Goal: Task Accomplishment & Management: Use online tool/utility

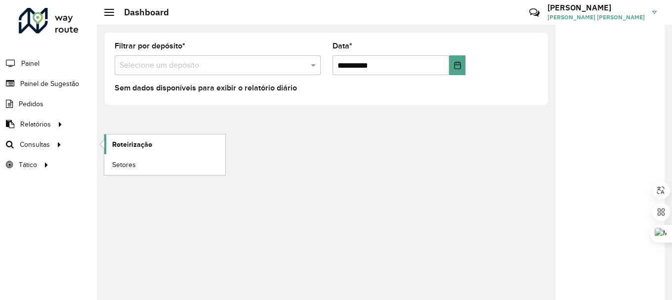
click at [119, 143] on span "Roteirização" at bounding box center [132, 144] width 40 height 10
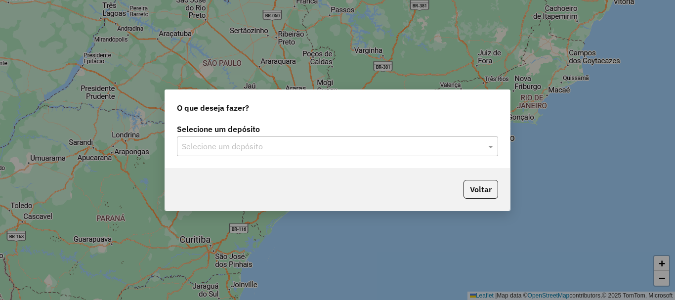
click at [336, 128] on label "Selecione um depósito" at bounding box center [337, 129] width 321 height 12
click at [329, 137] on div "Selecione um depósito" at bounding box center [337, 146] width 321 height 20
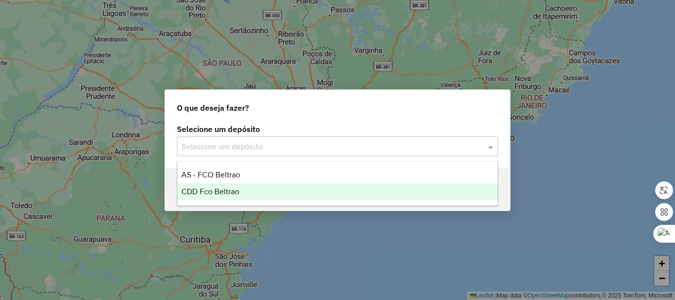
click at [226, 189] on span "CDD Fco Beltrao" at bounding box center [210, 191] width 58 height 8
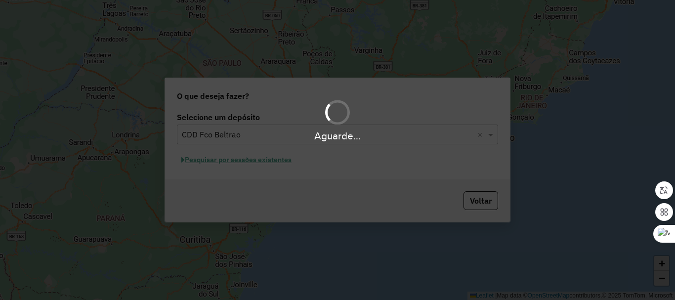
click at [254, 162] on div "Aguarde..." at bounding box center [337, 150] width 675 height 300
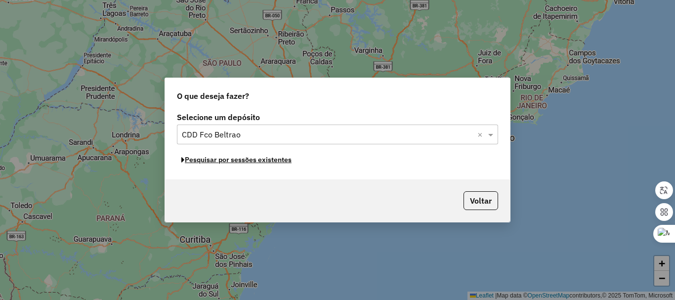
click at [255, 162] on button "Pesquisar por sessões existentes" at bounding box center [236, 159] width 119 height 15
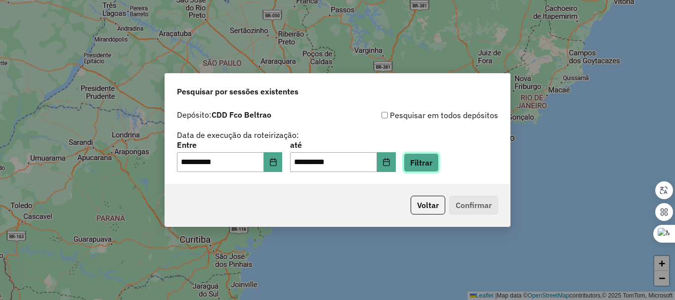
click at [419, 160] on button "Filtrar" at bounding box center [421, 162] width 35 height 19
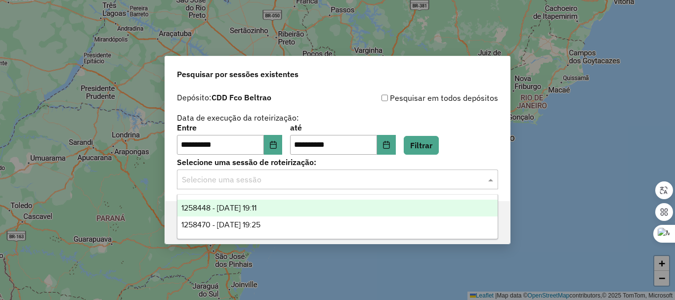
click at [313, 179] on input "text" at bounding box center [327, 180] width 291 height 12
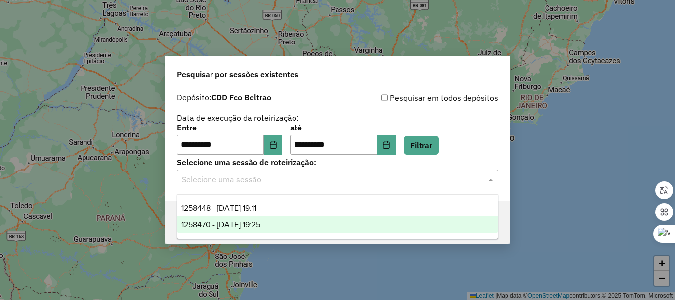
click at [257, 219] on div "1258470 - 03/09/2025 19:25" at bounding box center [337, 224] width 320 height 17
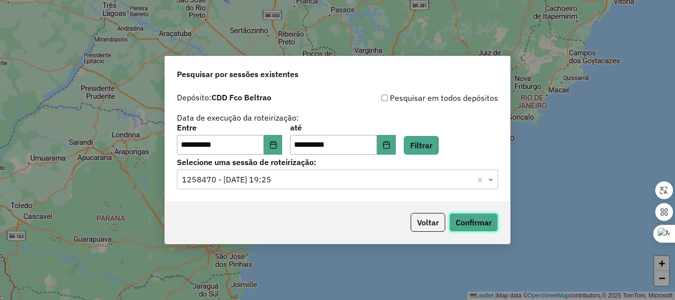
click at [458, 218] on button "Confirmar" at bounding box center [473, 222] width 49 height 19
click at [283, 190] on div "**********" at bounding box center [337, 144] width 345 height 113
click at [284, 184] on input "text" at bounding box center [327, 180] width 291 height 12
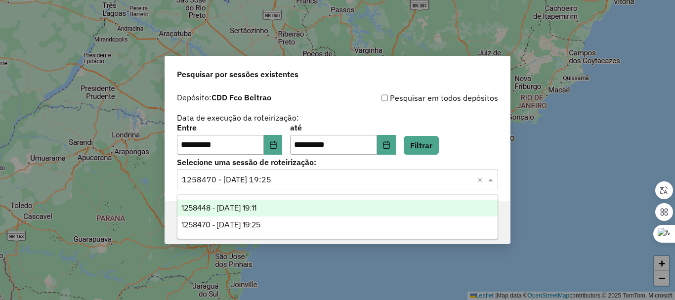
click at [290, 205] on div "1258448 - 03/09/2025 19:11" at bounding box center [337, 208] width 320 height 17
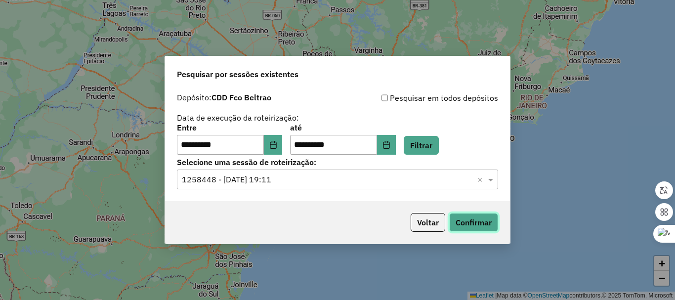
click at [466, 217] on button "Confirmar" at bounding box center [473, 222] width 49 height 19
click at [391, 143] on button "Choose Date" at bounding box center [386, 145] width 19 height 20
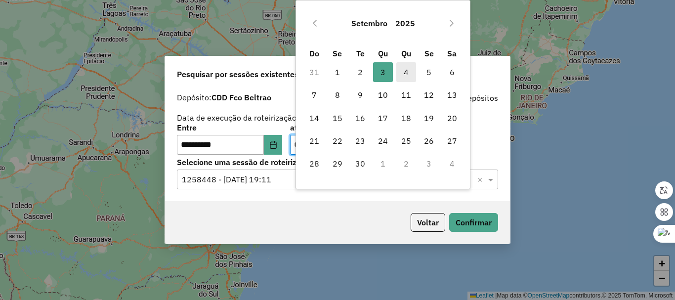
click at [411, 72] on span "4" at bounding box center [406, 72] width 20 height 20
type input "**********"
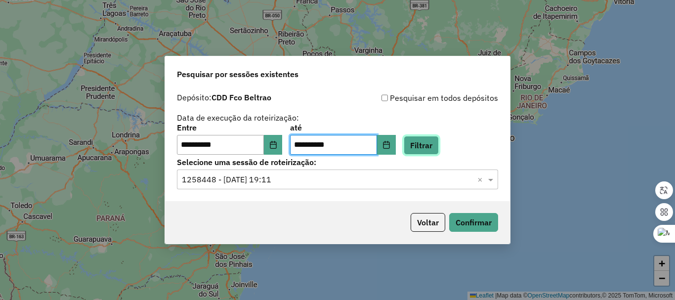
click at [438, 143] on button "Filtrar" at bounding box center [421, 145] width 35 height 19
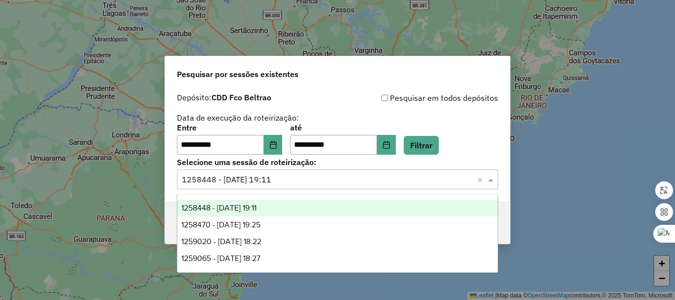
click at [301, 183] on input "text" at bounding box center [327, 180] width 291 height 12
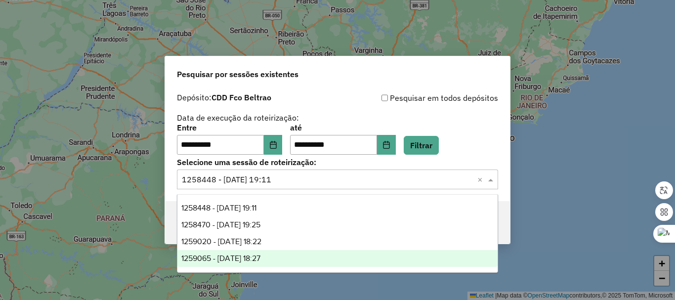
click at [280, 258] on div "1259065 - 04/09/2025 18:27" at bounding box center [337, 258] width 320 height 17
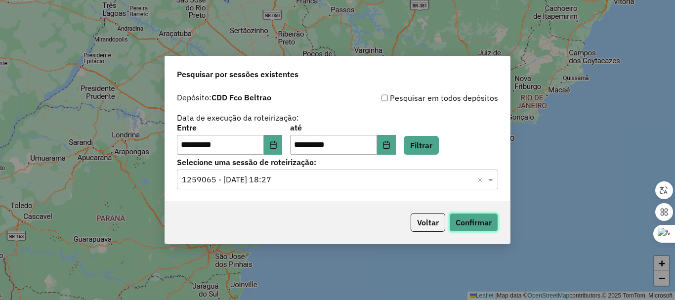
click at [479, 224] on button "Confirmar" at bounding box center [473, 222] width 49 height 19
click at [291, 177] on input "text" at bounding box center [327, 180] width 291 height 12
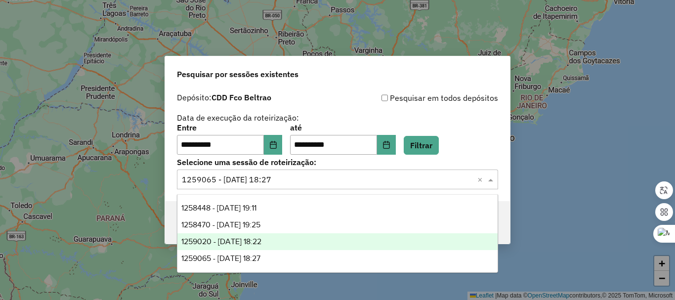
click at [283, 245] on div "1259020 - 04/09/2025 18:22" at bounding box center [337, 241] width 320 height 17
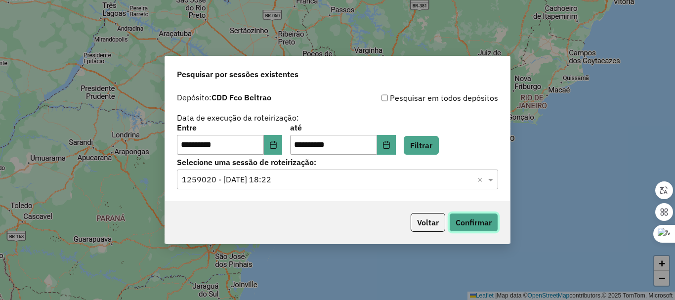
click at [454, 223] on button "Confirmar" at bounding box center [473, 222] width 49 height 19
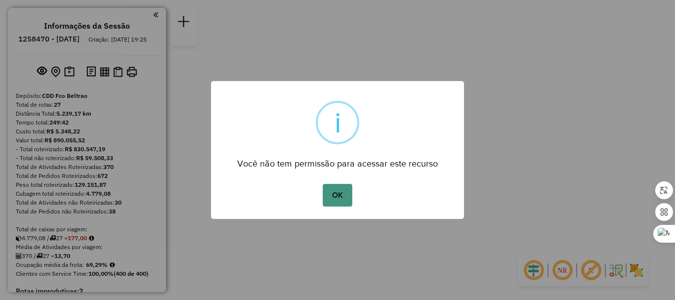
click at [341, 192] on button "OK" at bounding box center [337, 195] width 29 height 23
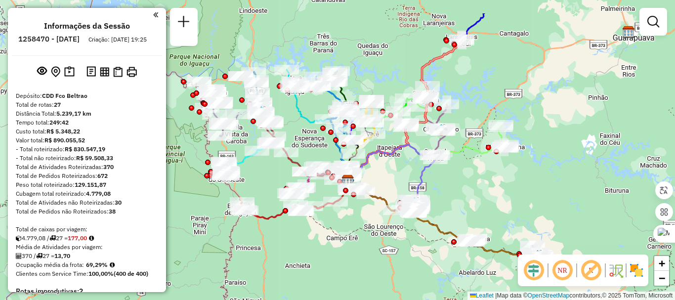
drag, startPoint x: 370, startPoint y: 120, endPoint x: 391, endPoint y: 160, distance: 45.3
click at [391, 160] on icon at bounding box center [390, 177] width 89 height 66
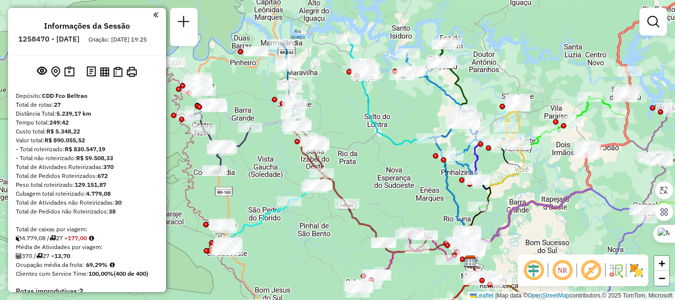
drag, startPoint x: 227, startPoint y: 97, endPoint x: 291, endPoint y: 100, distance: 64.3
click at [291, 100] on div "Janela de atendimento Grade de atendimento Capacidade Transportadoras Veículos …" at bounding box center [337, 150] width 675 height 300
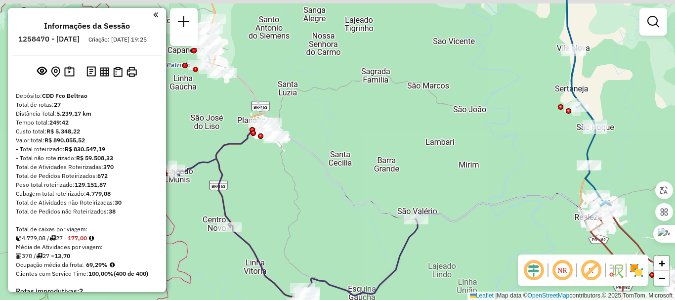
drag, startPoint x: 265, startPoint y: 81, endPoint x: 285, endPoint y: 99, distance: 26.9
click at [285, 99] on div "Janela de atendimento Grade de atendimento Capacidade Transportadoras Veículos …" at bounding box center [337, 150] width 675 height 300
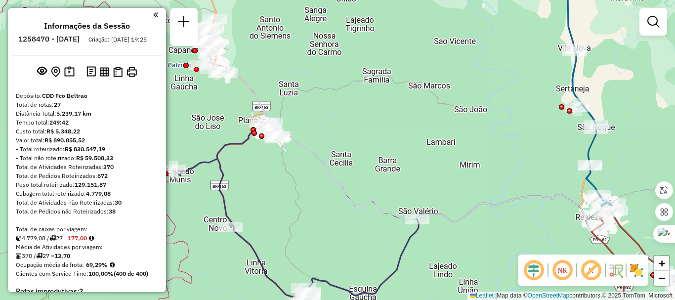
click at [248, 91] on icon at bounding box center [425, 186] width 437 height 286
select select "**********"
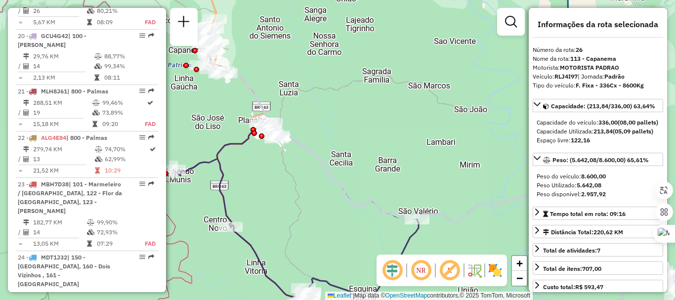
scroll to position [1815, 0]
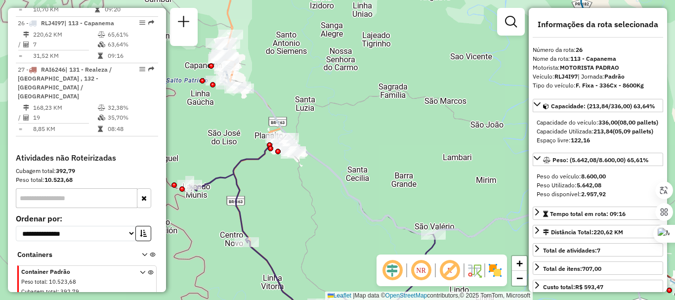
drag, startPoint x: 271, startPoint y: 67, endPoint x: 329, endPoint y: 103, distance: 68.5
click at [329, 103] on div "Janela de atendimento Grade de atendimento Capacidade Transportadoras Veículos …" at bounding box center [337, 150] width 675 height 300
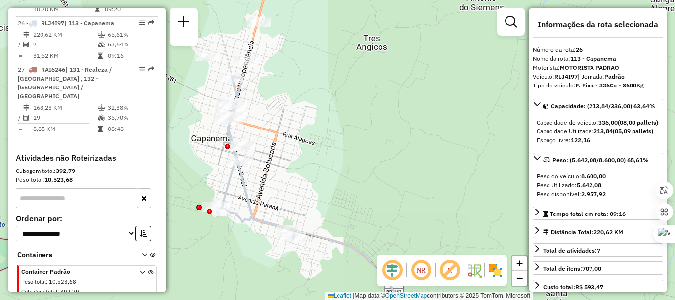
drag, startPoint x: 264, startPoint y: 60, endPoint x: 277, endPoint y: 128, distance: 69.8
click at [277, 128] on div "Janela de atendimento Grade de atendimento Capacidade Transportadoras Veículos …" at bounding box center [337, 150] width 675 height 300
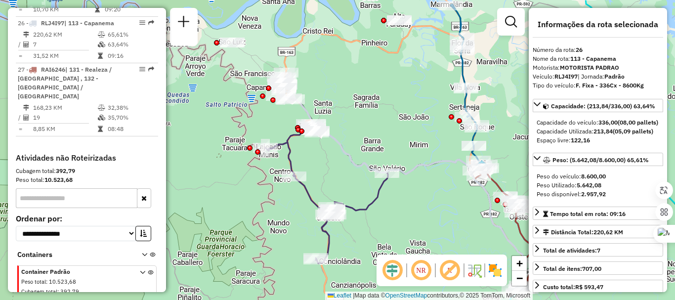
drag, startPoint x: 355, startPoint y: 100, endPoint x: 344, endPoint y: 95, distance: 11.5
click at [344, 95] on div "Janela de atendimento Grade de atendimento Capacidade Transportadoras Veículos …" at bounding box center [337, 150] width 675 height 300
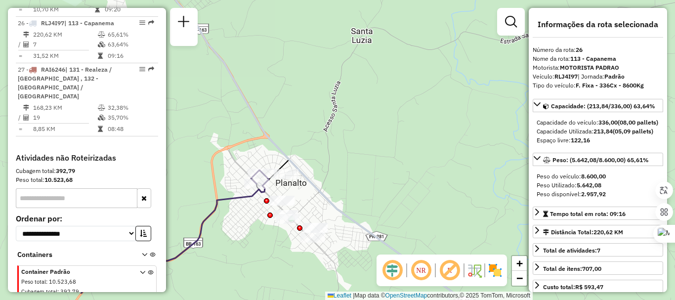
drag, startPoint x: 300, startPoint y: 160, endPoint x: 310, endPoint y: 114, distance: 47.0
click at [310, 114] on div "Janela de atendimento Grade de atendimento Capacidade Transportadoras Veículos …" at bounding box center [337, 150] width 675 height 300
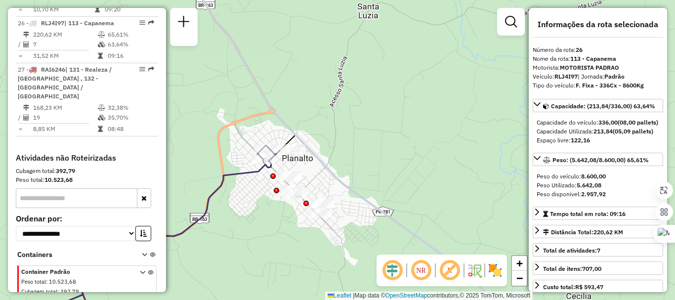
click at [314, 154] on icon at bounding box center [346, 150] width 339 height 360
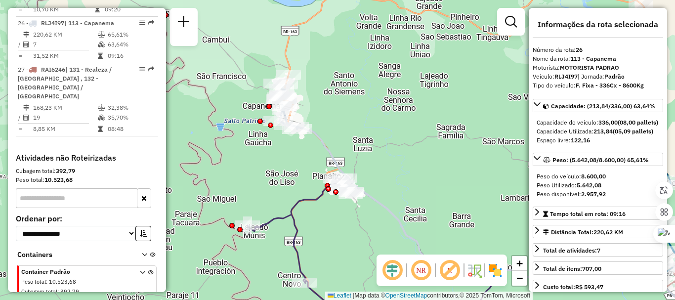
drag, startPoint x: 376, startPoint y: 91, endPoint x: 361, endPoint y: 144, distance: 55.2
click at [362, 145] on div "Janela de atendimento Grade de atendimento Capacidade Transportadoras Veículos …" at bounding box center [337, 150] width 675 height 300
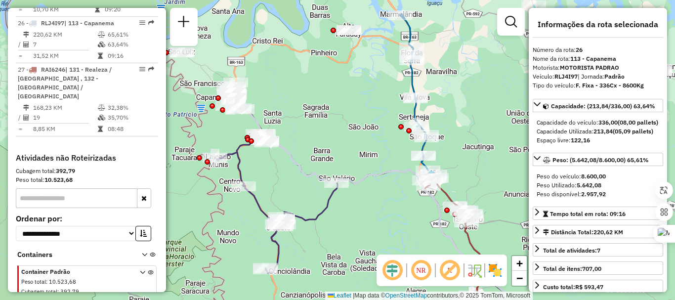
drag, startPoint x: 365, startPoint y: 136, endPoint x: 313, endPoint y: 126, distance: 52.8
click at [313, 126] on div "Janela de atendimento Grade de atendimento Capacidade Transportadoras Veículos …" at bounding box center [337, 150] width 675 height 300
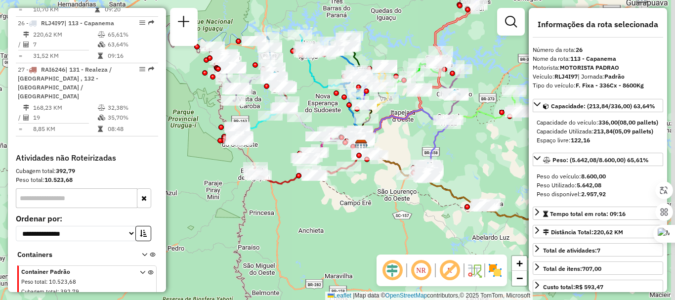
drag, startPoint x: 386, startPoint y: 148, endPoint x: 292, endPoint y: 106, distance: 103.1
click at [292, 106] on div "Janela de atendimento Grade de atendimento Capacidade Transportadoras Veículos …" at bounding box center [337, 150] width 675 height 300
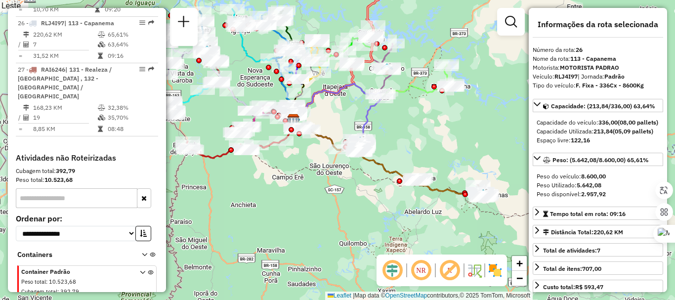
drag, startPoint x: 426, startPoint y: 156, endPoint x: 332, endPoint y: 116, distance: 102.2
click at [334, 117] on div "Janela de atendimento Grade de atendimento Capacidade Transportadoras Veículos …" at bounding box center [337, 150] width 675 height 300
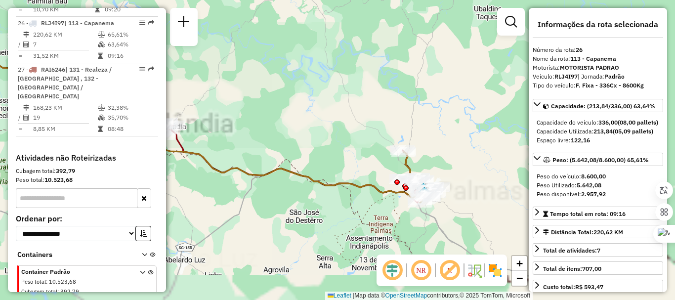
drag, startPoint x: 381, startPoint y: 138, endPoint x: 371, endPoint y: 125, distance: 15.9
click at [371, 125] on div "Janela de atendimento Grade de atendimento Capacidade Transportadoras Veículos …" at bounding box center [337, 150] width 675 height 300
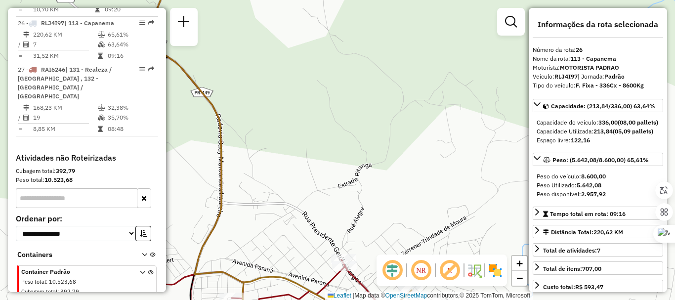
click at [231, 189] on div "Janela de atendimento Grade de atendimento Capacidade Transportadoras Veículos …" at bounding box center [337, 150] width 675 height 300
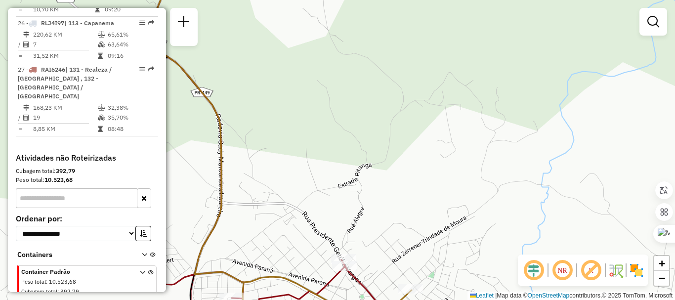
click at [220, 189] on icon at bounding box center [283, 150] width 255 height 360
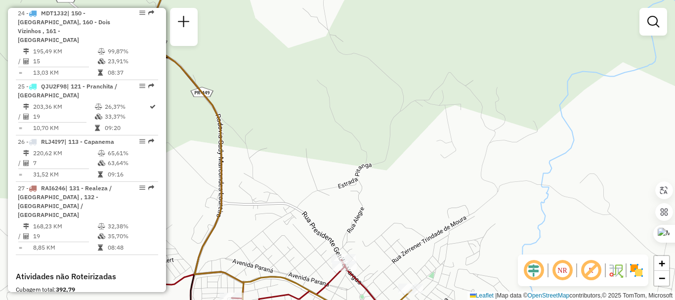
select select "**********"
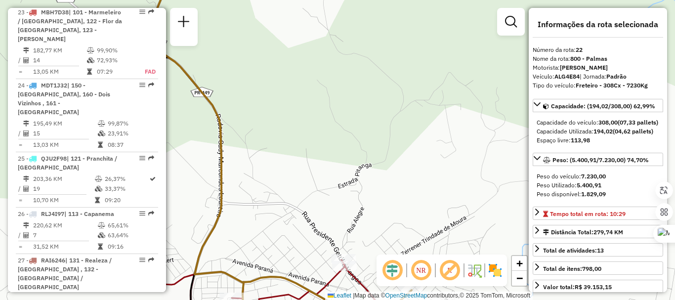
scroll to position [1576, 0]
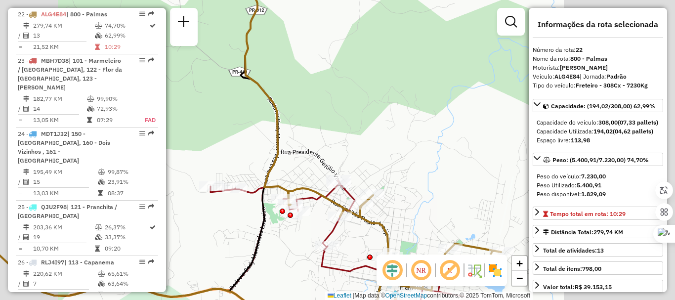
drag, startPoint x: 343, startPoint y: 150, endPoint x: 330, endPoint y: 125, distance: 28.3
click at [330, 125] on div "Janela de atendimento Grade de atendimento Capacidade Transportadoras Veículos …" at bounding box center [337, 150] width 675 height 300
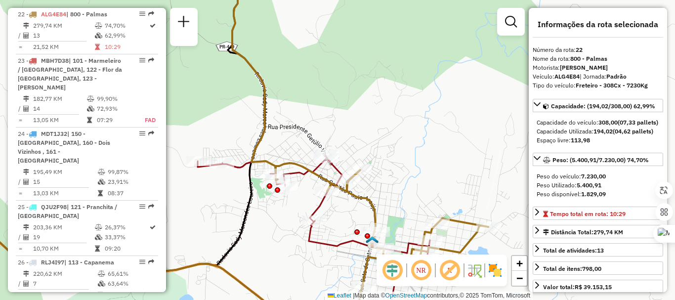
click at [315, 236] on icon at bounding box center [191, 150] width 519 height 360
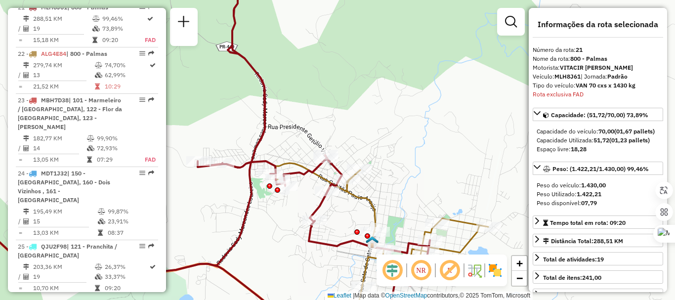
scroll to position [1529, 0]
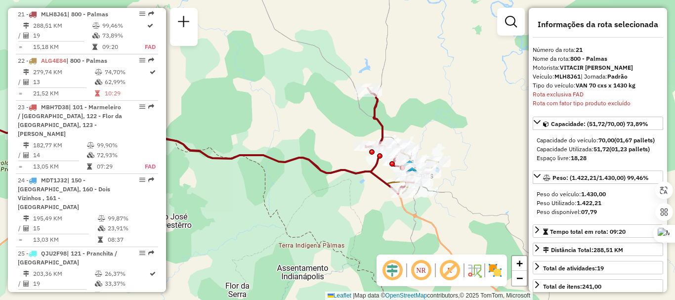
drag, startPoint x: 278, startPoint y: 132, endPoint x: 319, endPoint y: 125, distance: 41.6
click at [374, 172] on div "Janela de atendimento Grade de atendimento Capacidade Transportadoras Veículos …" at bounding box center [337, 150] width 675 height 300
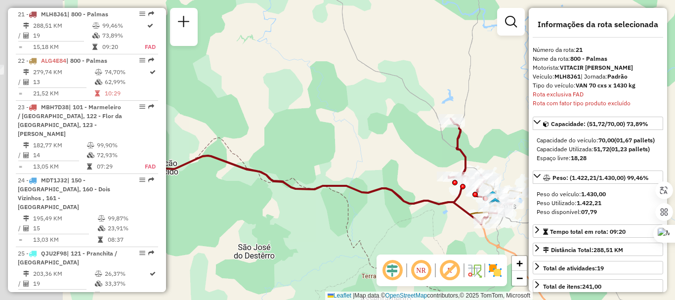
drag, startPoint x: 283, startPoint y: 120, endPoint x: 387, endPoint y: 199, distance: 131.2
click at [384, 200] on div "Janela de atendimento Grade de atendimento Capacidade Transportadoras Veículos …" at bounding box center [337, 150] width 675 height 300
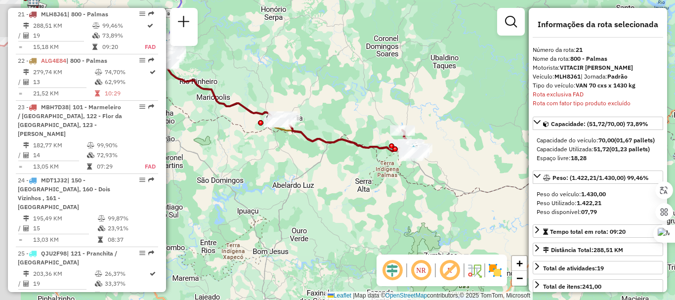
drag, startPoint x: 267, startPoint y: 117, endPoint x: 305, endPoint y: 118, distance: 38.0
click at [305, 118] on div "Janela de atendimento Grade de atendimento Capacidade Transportadoras Veículos …" at bounding box center [337, 150] width 675 height 300
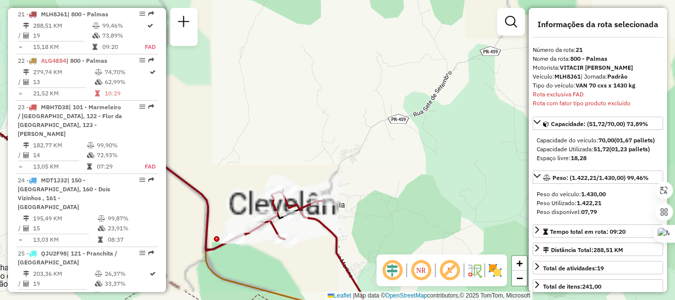
click at [333, 235] on icon at bounding box center [350, 259] width 187 height 139
drag, startPoint x: 421, startPoint y: 149, endPoint x: 390, endPoint y: 71, distance: 83.8
click at [390, 71] on div "Janela de atendimento Grade de atendimento Capacidade Transportadoras Veículos …" at bounding box center [337, 150] width 675 height 300
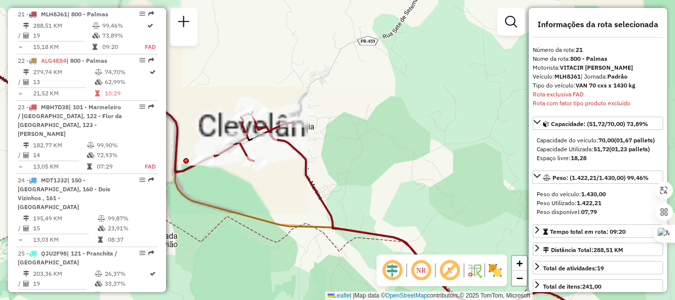
drag, startPoint x: 322, startPoint y: 142, endPoint x: 332, endPoint y: 101, distance: 41.9
click at [332, 101] on div "Janela de atendimento Grade de atendimento Capacidade Transportadoras Veículos …" at bounding box center [337, 150] width 675 height 300
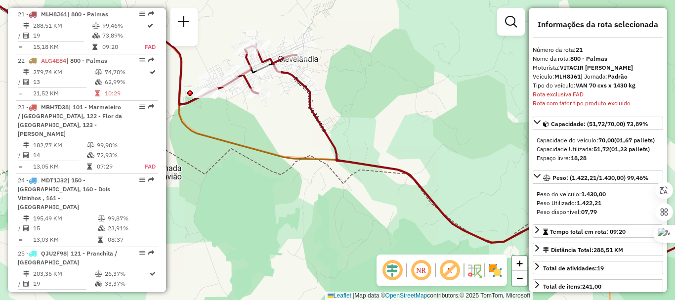
drag, startPoint x: 344, startPoint y: 167, endPoint x: 340, endPoint y: 123, distance: 44.7
click at [337, 132] on div "Janela de atendimento Grade de atendimento Capacidade Transportadoras Veículos …" at bounding box center [337, 150] width 675 height 300
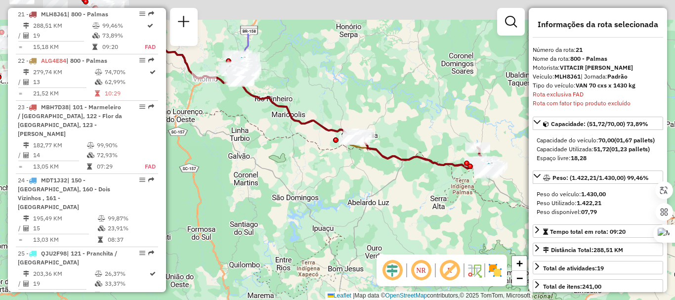
drag, startPoint x: 428, startPoint y: 74, endPoint x: 400, endPoint y: 154, distance: 85.0
click at [400, 154] on div "Janela de atendimento Grade de atendimento Capacidade Transportadoras Veículos …" at bounding box center [337, 150] width 675 height 300
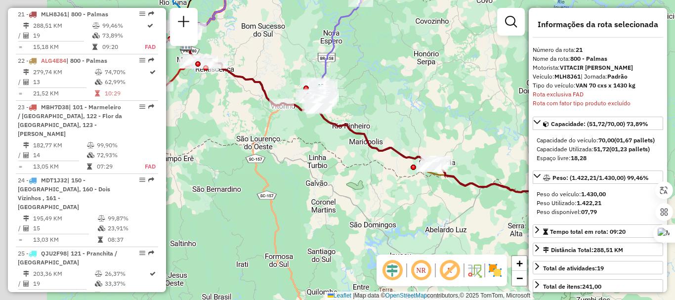
drag, startPoint x: 321, startPoint y: 108, endPoint x: 399, endPoint y: 119, distance: 79.2
click at [399, 119] on div "Janela de atendimento Grade de atendimento Capacidade Transportadoras Veículos …" at bounding box center [337, 150] width 675 height 300
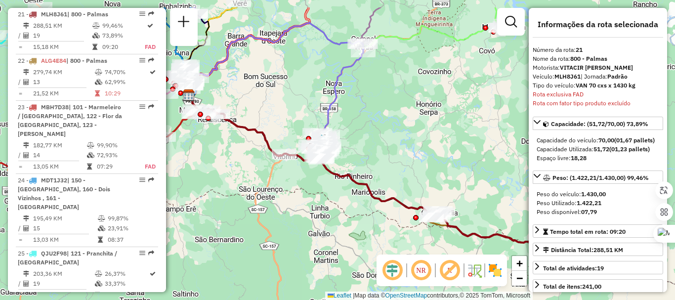
drag, startPoint x: 260, startPoint y: 90, endPoint x: 329, endPoint y: 131, distance: 80.6
click at [326, 131] on div "Janela de atendimento Grade de atendimento Capacidade Transportadoras Veículos …" at bounding box center [337, 150] width 675 height 300
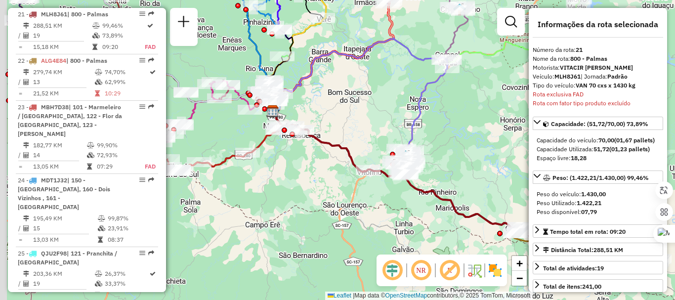
drag, startPoint x: 280, startPoint y: 103, endPoint x: 322, endPoint y: 106, distance: 42.1
click at [322, 106] on div "Janela de atendimento Grade de atendimento Capacidade Transportadoras Veículos …" at bounding box center [337, 150] width 675 height 300
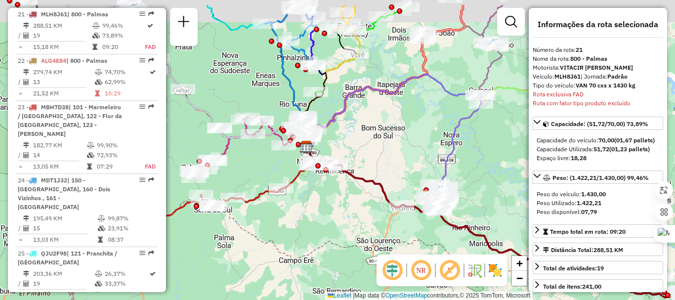
drag, startPoint x: 340, startPoint y: 139, endPoint x: 344, endPoint y: 143, distance: 5.6
click at [344, 142] on div "Janela de atendimento Grade de atendimento Capacidade Transportadoras Veículos …" at bounding box center [337, 150] width 675 height 300
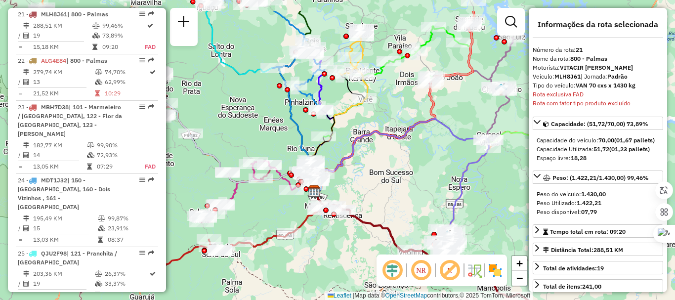
drag, startPoint x: 365, startPoint y: 147, endPoint x: 355, endPoint y: 177, distance: 32.3
click at [356, 183] on div "Janela de atendimento Grade de atendimento Capacidade Transportadoras Veículos …" at bounding box center [337, 150] width 675 height 300
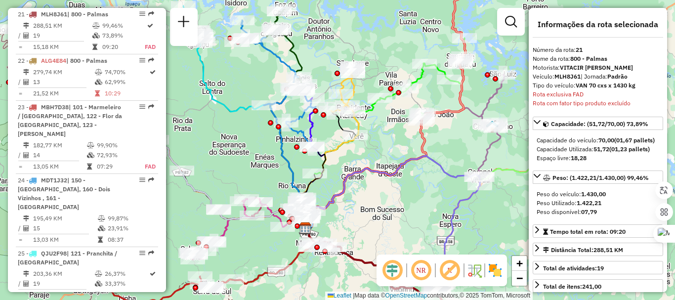
drag, startPoint x: 354, startPoint y: 36, endPoint x: 372, endPoint y: 124, distance: 90.8
click at [376, 123] on div "Janela de atendimento Grade de atendimento Capacidade Transportadoras Veículos …" at bounding box center [337, 150] width 675 height 300
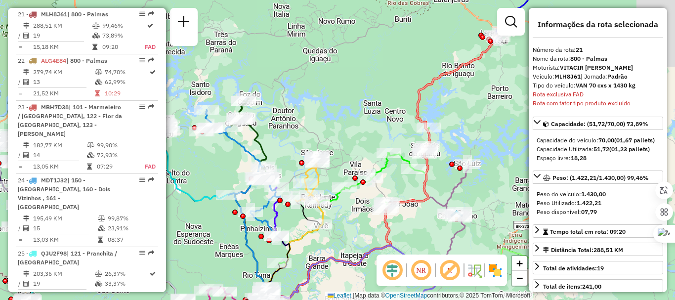
drag, startPoint x: 374, startPoint y: 90, endPoint x: 274, endPoint y: 91, distance: 100.3
click at [277, 91] on div "Janela de atendimento Grade de atendimento Capacidade Transportadoras Veículos …" at bounding box center [337, 150] width 675 height 300
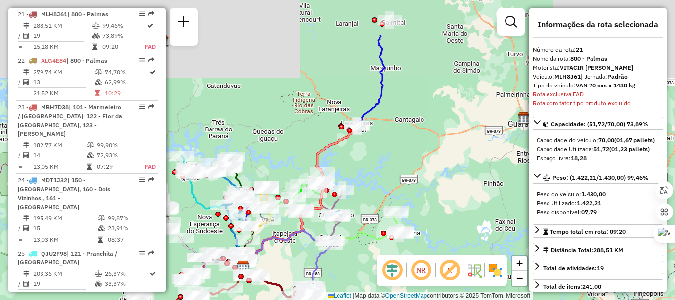
drag, startPoint x: 369, startPoint y: 157, endPoint x: 365, endPoint y: 154, distance: 5.3
click at [364, 169] on div "Janela de atendimento Grade de atendimento Capacidade Transportadoras Veículos …" at bounding box center [337, 150] width 675 height 300
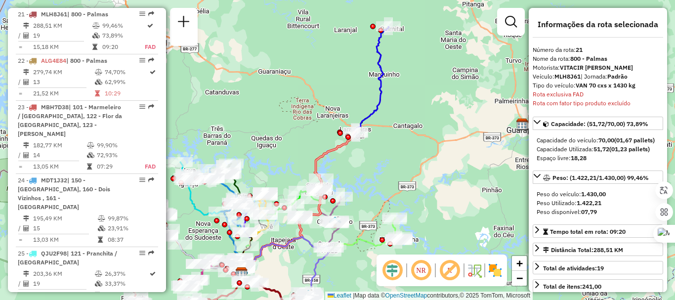
drag, startPoint x: 401, startPoint y: 82, endPoint x: 405, endPoint y: 103, distance: 21.2
click at [406, 103] on div "Janela de atendimento Grade de atendimento Capacidade Transportadoras Veículos …" at bounding box center [337, 150] width 675 height 300
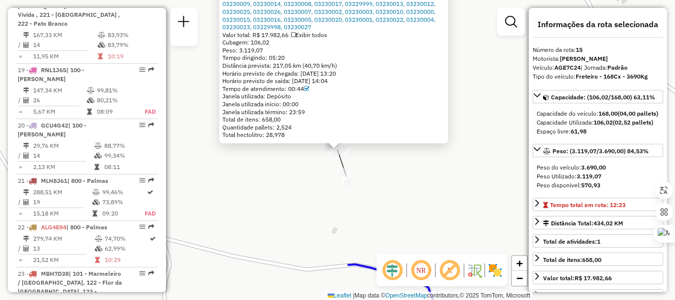
scroll to position [1197, 0]
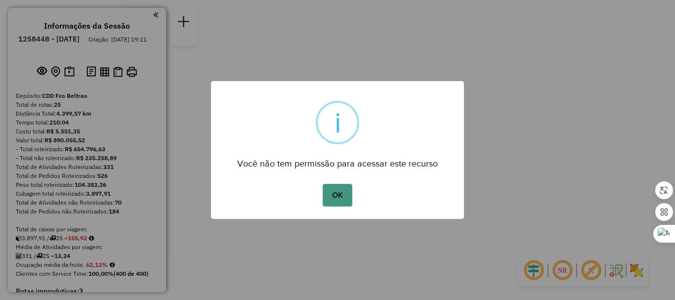
click at [344, 192] on button "OK" at bounding box center [337, 195] width 29 height 23
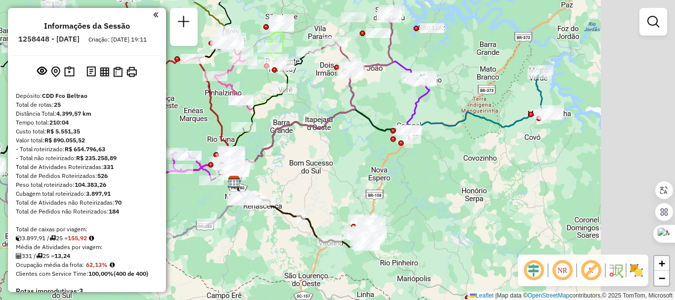
drag, startPoint x: 461, startPoint y: 140, endPoint x: 346, endPoint y: 179, distance: 121.1
click at [346, 179] on div "Janela de atendimento Grade de atendimento Capacidade Transportadoras Veículos …" at bounding box center [337, 150] width 675 height 300
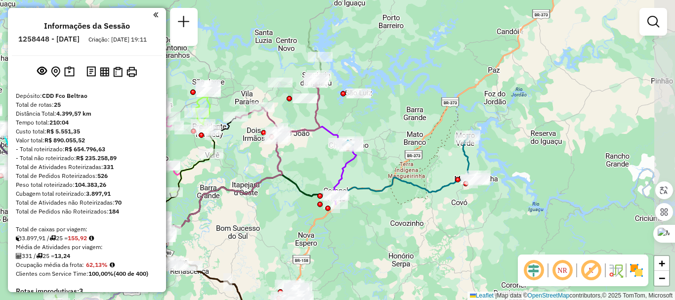
drag, startPoint x: 436, startPoint y: 99, endPoint x: 386, endPoint y: 142, distance: 66.2
click at [386, 142] on div "Janela de atendimento Grade de atendimento Capacidade Transportadoras Veículos …" at bounding box center [337, 150] width 675 height 300
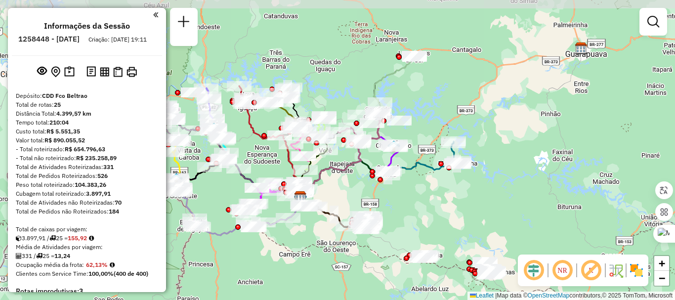
drag, startPoint x: 443, startPoint y: 93, endPoint x: 436, endPoint y: 116, distance: 23.8
click at [436, 116] on div "Janela de atendimento Grade de atendimento Capacidade Transportadoras Veículos …" at bounding box center [337, 150] width 675 height 300
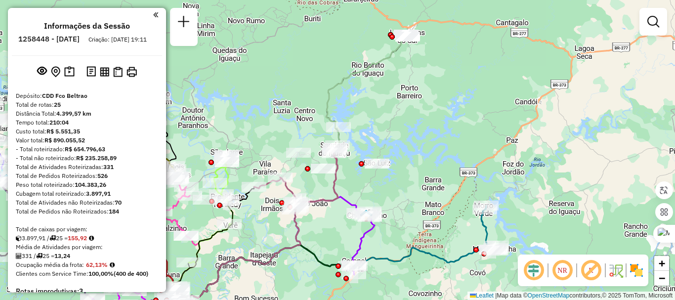
click at [396, 56] on icon at bounding box center [293, 178] width 228 height 282
select select "**********"
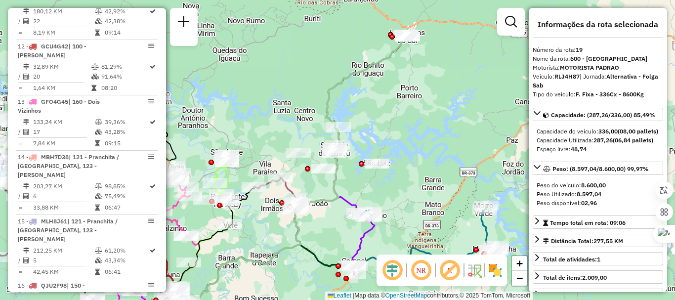
scroll to position [1427, 0]
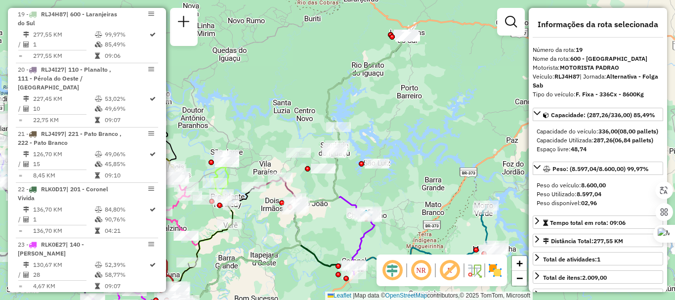
click at [393, 55] on icon at bounding box center [293, 178] width 228 height 282
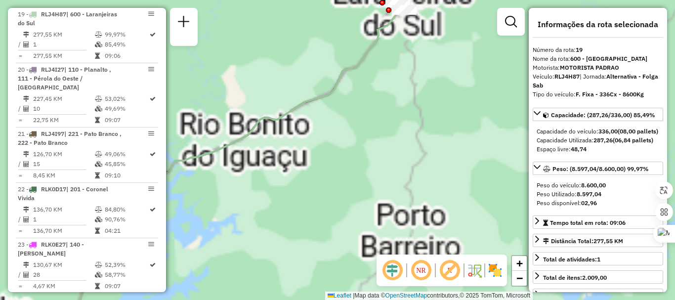
drag, startPoint x: 392, startPoint y: 75, endPoint x: 379, endPoint y: 136, distance: 62.5
click at [379, 136] on div "Janela de atendimento Grade de atendimento Capacidade Transportadoras Veículos …" at bounding box center [337, 150] width 675 height 300
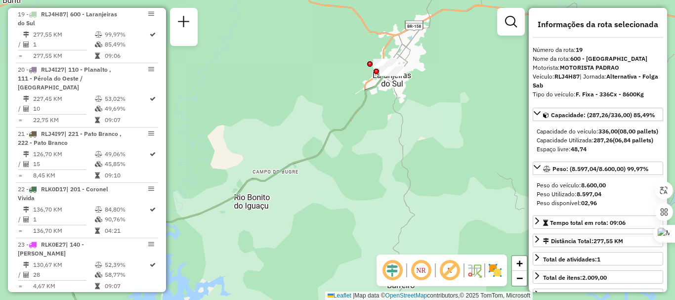
click at [375, 74] on div at bounding box center [375, 71] width 5 height 5
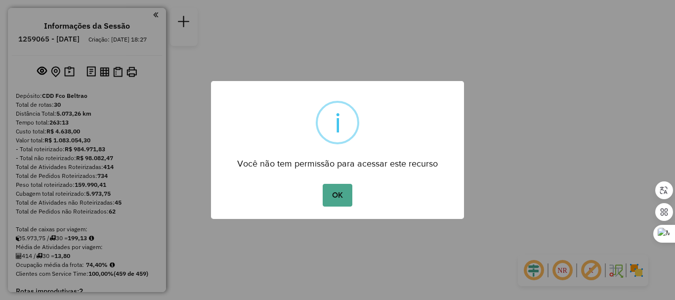
drag, startPoint x: 341, startPoint y: 204, endPoint x: 342, endPoint y: 216, distance: 11.5
click at [342, 206] on div "OK No Cancel" at bounding box center [337, 195] width 253 height 28
click at [334, 185] on button "OK" at bounding box center [337, 195] width 29 height 23
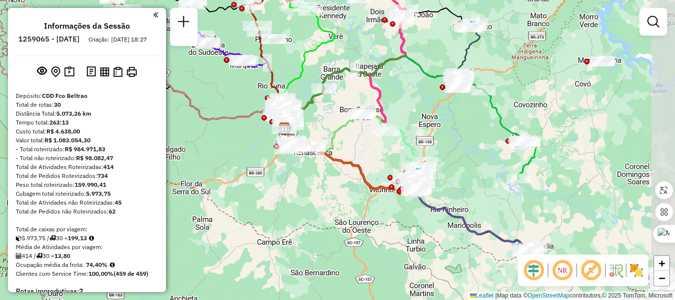
drag, startPoint x: 512, startPoint y: 179, endPoint x: 459, endPoint y: 158, distance: 57.0
click at [459, 158] on div "Janela de atendimento Grade de atendimento Capacidade Transportadoras Veículos …" at bounding box center [337, 150] width 675 height 300
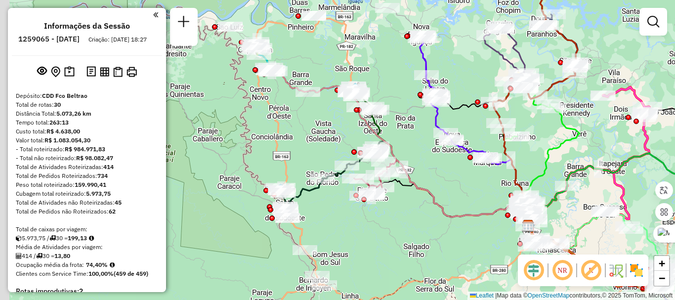
drag, startPoint x: 311, startPoint y: 117, endPoint x: 322, endPoint y: 128, distance: 15.4
click at [335, 139] on div "Janela de atendimento Grade de atendimento Capacidade Transportadoras Veículos …" at bounding box center [337, 150] width 675 height 300
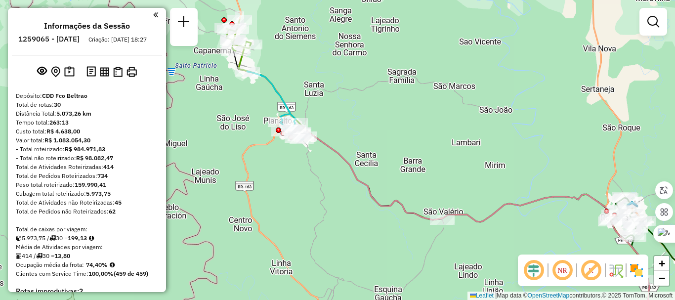
click at [272, 82] on icon at bounding box center [275, 105] width 57 height 69
select select "**********"
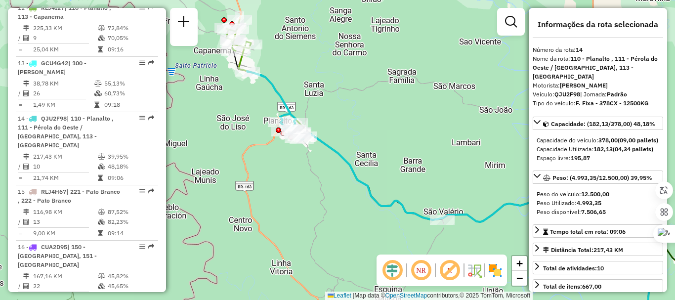
scroll to position [1133, 0]
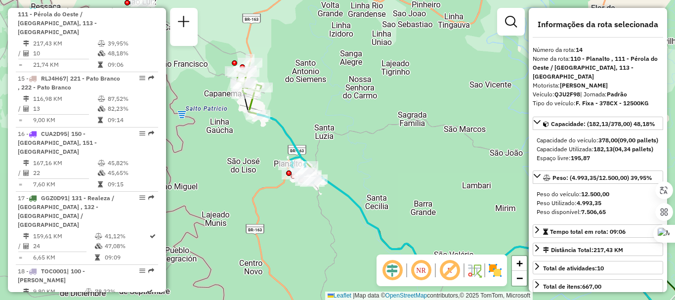
drag, startPoint x: 360, startPoint y: 114, endPoint x: 372, endPoint y: 142, distance: 30.7
click at [372, 142] on div "Janela de atendimento Grade de atendimento Capacidade Transportadoras Veículos …" at bounding box center [337, 150] width 675 height 300
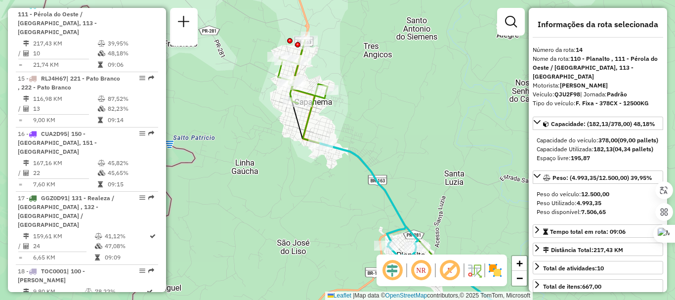
click at [309, 113] on icon at bounding box center [413, 206] width 221 height 245
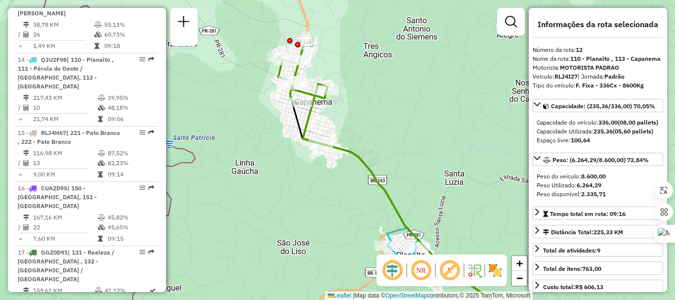
scroll to position [1022, 0]
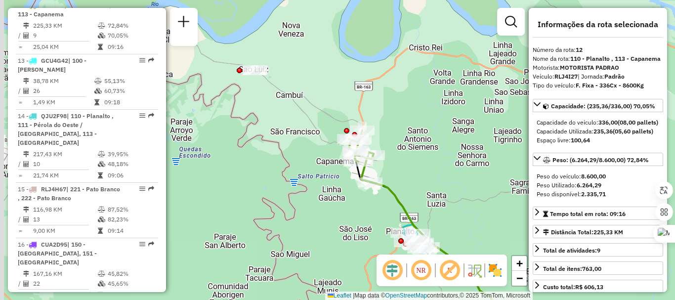
drag, startPoint x: 389, startPoint y: 102, endPoint x: 406, endPoint y: 134, distance: 36.0
click at [406, 134] on div "Janela de atendimento Grade de atendimento Capacidade Transportadoras Veículos …" at bounding box center [337, 150] width 675 height 300
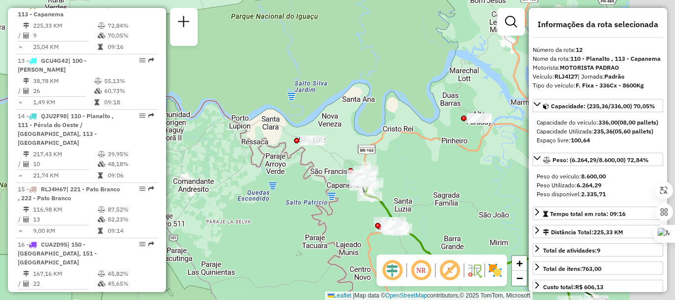
drag, startPoint x: 371, startPoint y: 120, endPoint x: 329, endPoint y: 120, distance: 42.0
click at [329, 120] on div "Janela de atendimento Grade de atendimento Capacidade Transportadoras Veículos …" at bounding box center [337, 150] width 675 height 300
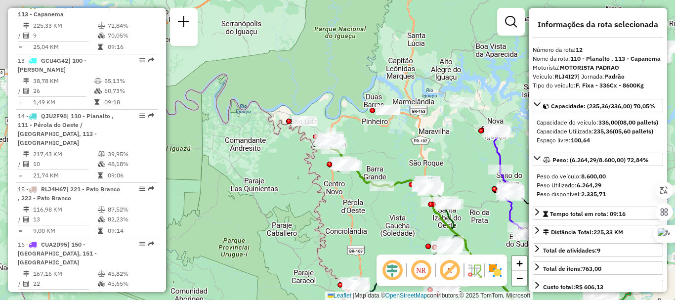
drag, startPoint x: 413, startPoint y: 141, endPoint x: 359, endPoint y: 134, distance: 54.8
click at [360, 138] on div "Janela de atendimento Grade de atendimento Capacidade Transportadoras Veículos …" at bounding box center [337, 150] width 675 height 300
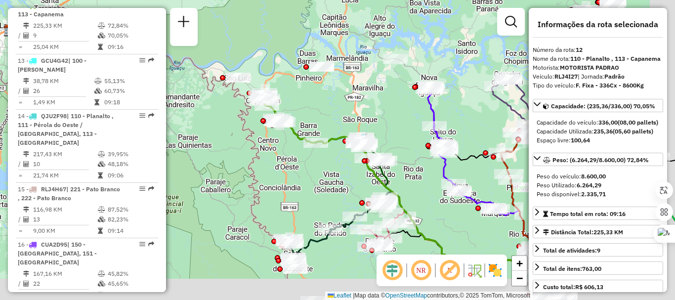
drag, startPoint x: 400, startPoint y: 96, endPoint x: 354, endPoint y: 77, distance: 49.6
click at [354, 77] on div "Janela de atendimento Grade de atendimento Capacidade Transportadoras Veículos …" at bounding box center [337, 150] width 675 height 300
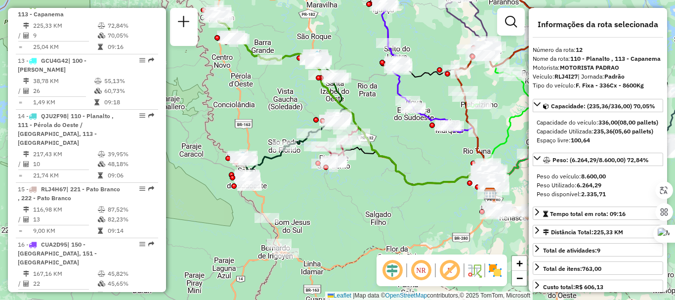
drag, startPoint x: 368, startPoint y: 155, endPoint x: 367, endPoint y: 106, distance: 48.9
click at [367, 106] on div "Janela de atendimento Grade de atendimento Capacidade Transportadoras Veículos …" at bounding box center [337, 150] width 675 height 300
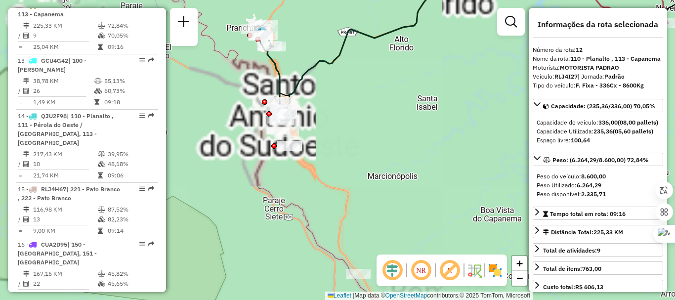
click at [342, 185] on div "Janela de atendimento Grade de atendimento Capacidade Transportadoras Veículos …" at bounding box center [337, 150] width 675 height 300
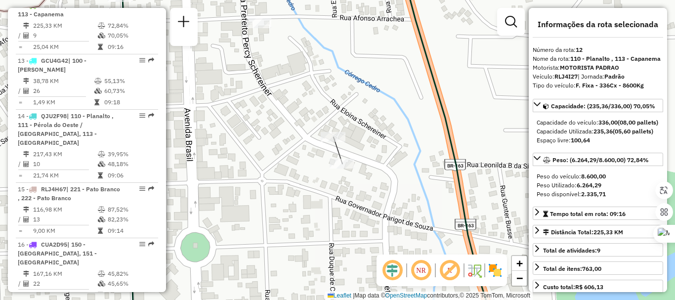
drag, startPoint x: 452, startPoint y: 117, endPoint x: 446, endPoint y: 116, distance: 6.5
click at [452, 117] on div "Janela de atendimento Grade de atendimento Capacidade Transportadoras Veículos …" at bounding box center [337, 150] width 675 height 300
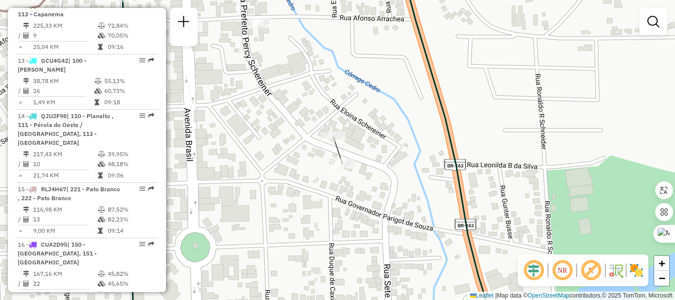
click at [441, 115] on icon at bounding box center [308, 150] width 373 height 360
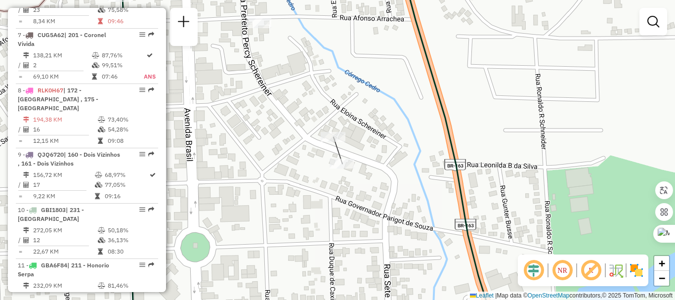
select select "**********"
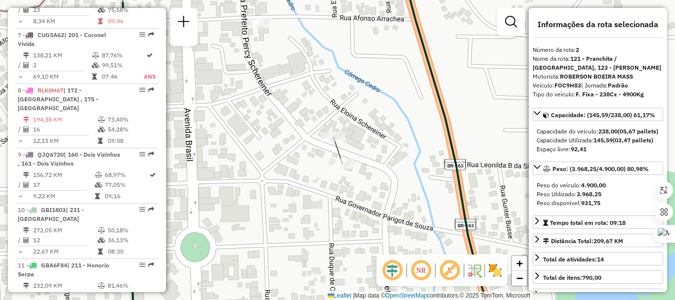
scroll to position [451, 0]
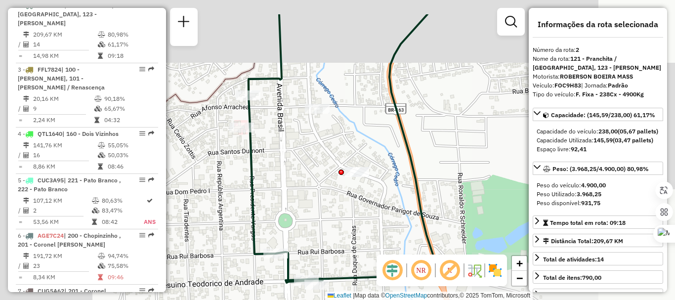
drag, startPoint x: 437, startPoint y: 134, endPoint x: 404, endPoint y: 153, distance: 37.4
click at [405, 153] on div "Janela de atendimento Grade de atendimento Capacidade Transportadoras Veículos …" at bounding box center [337, 150] width 675 height 300
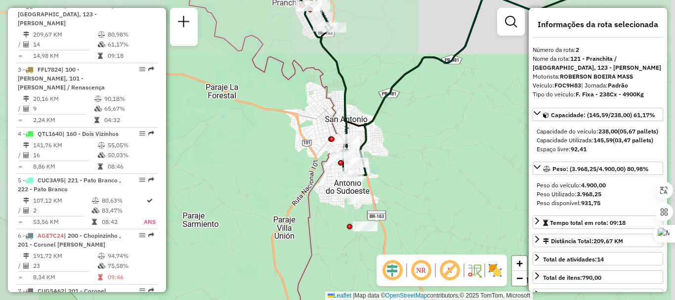
drag, startPoint x: 509, startPoint y: 140, endPoint x: 323, endPoint y: 144, distance: 186.2
click at [321, 148] on div "Janela de atendimento Grade de atendimento Capacidade Transportadoras Veículos …" at bounding box center [337, 150] width 675 height 300
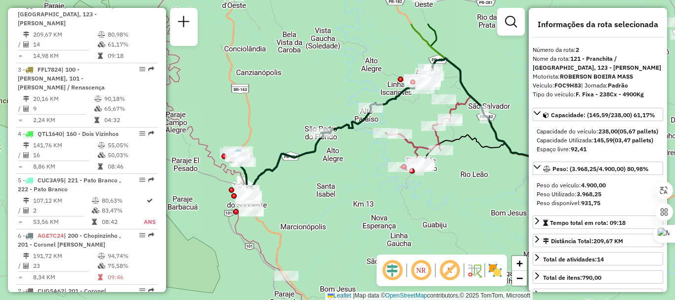
drag, startPoint x: 431, startPoint y: 116, endPoint x: 345, endPoint y: 170, distance: 101.7
click at [345, 170] on div "Janela de atendimento Grade de atendimento Capacidade Transportadoras Veículos …" at bounding box center [337, 150] width 675 height 300
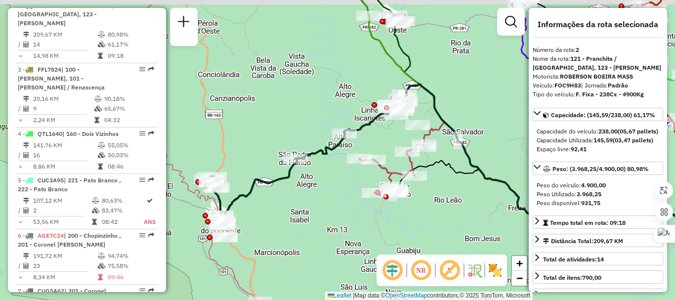
drag, startPoint x: 361, startPoint y: 177, endPoint x: 325, endPoint y: 191, distance: 39.3
click at [322, 201] on div "Janela de atendimento Grade de atendimento Capacidade Transportadoras Veículos …" at bounding box center [337, 150] width 675 height 300
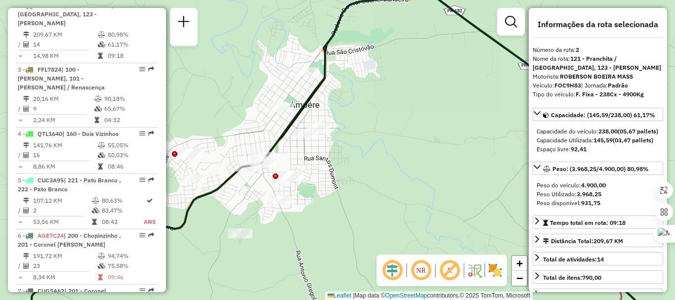
drag, startPoint x: 326, startPoint y: 89, endPoint x: 320, endPoint y: 90, distance: 5.5
click at [325, 89] on div "Janela de atendimento Grade de atendimento Capacidade Transportadoras Veículos …" at bounding box center [337, 150] width 675 height 300
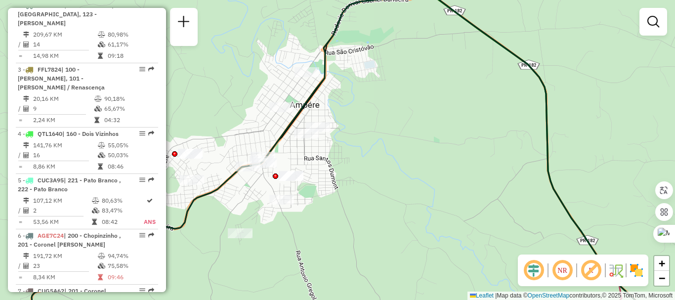
click at [318, 92] on icon at bounding box center [319, 159] width 699 height 342
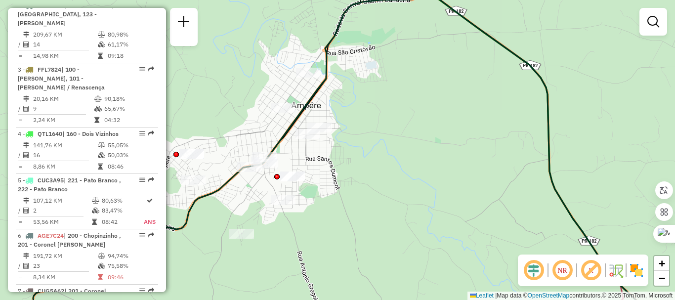
click at [318, 92] on icon at bounding box center [321, 158] width 698 height 341
select select "**********"
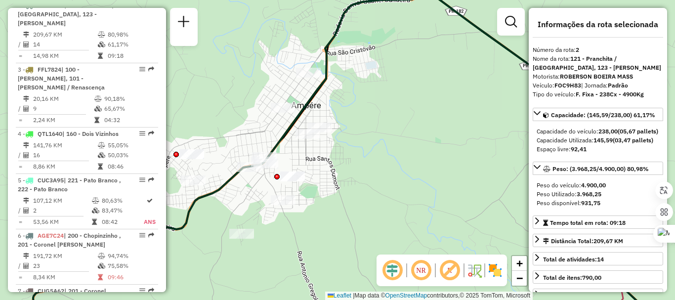
click at [319, 91] on icon at bounding box center [321, 158] width 698 height 341
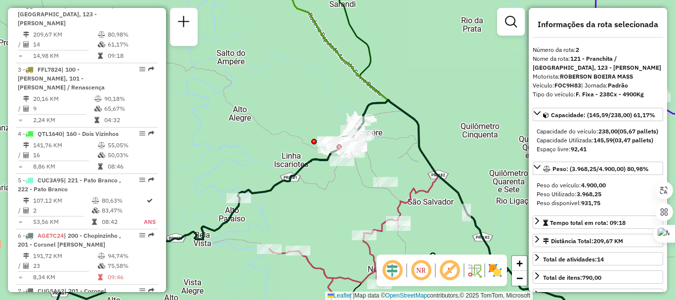
drag, startPoint x: 399, startPoint y: 137, endPoint x: 389, endPoint y: 141, distance: 10.6
click at [392, 141] on div "Janela de atendimento Grade de atendimento Capacidade Transportadoras Veículos …" at bounding box center [337, 150] width 675 height 300
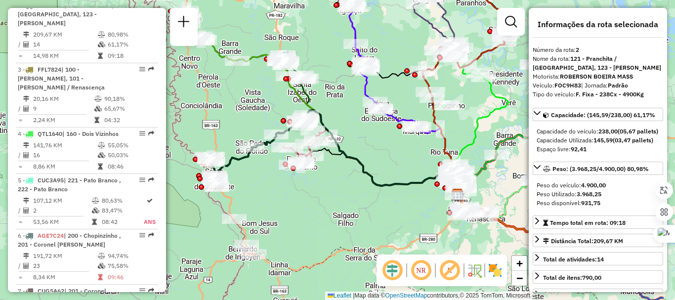
drag, startPoint x: 431, startPoint y: 137, endPoint x: 351, endPoint y: 121, distance: 81.7
click at [351, 121] on div "Janela de atendimento Grade de atendimento Capacidade Transportadoras Veículos …" at bounding box center [337, 150] width 675 height 300
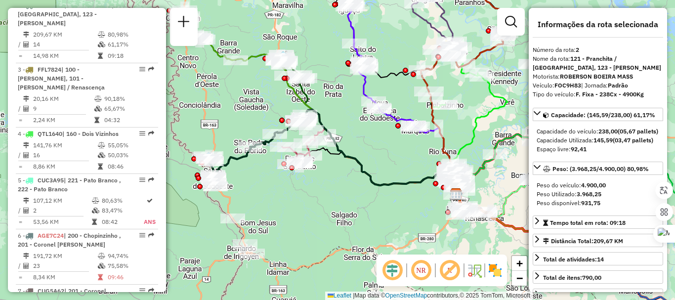
drag, startPoint x: 384, startPoint y: 146, endPoint x: 282, endPoint y: 112, distance: 107.8
click at [283, 113] on div "Janela de atendimento Grade de atendimento Capacidade Transportadoras Veículos …" at bounding box center [337, 150] width 675 height 300
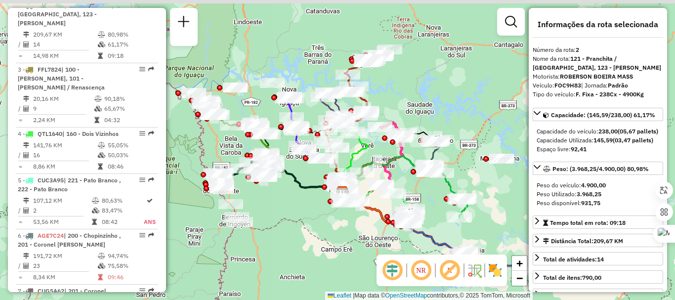
drag, startPoint x: 444, startPoint y: 41, endPoint x: 424, endPoint y: 94, distance: 56.3
click at [424, 94] on div "Janela de atendimento Grade de atendimento Capacidade Transportadoras Veículos …" at bounding box center [337, 150] width 675 height 300
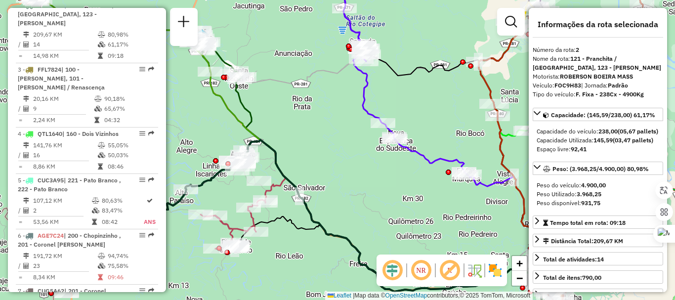
drag, startPoint x: 301, startPoint y: 115, endPoint x: 334, endPoint y: 82, distance: 46.5
click at [334, 82] on div "Janela de atendimento Grade de atendimento Capacidade Transportadoras Veículos …" at bounding box center [337, 150] width 675 height 300
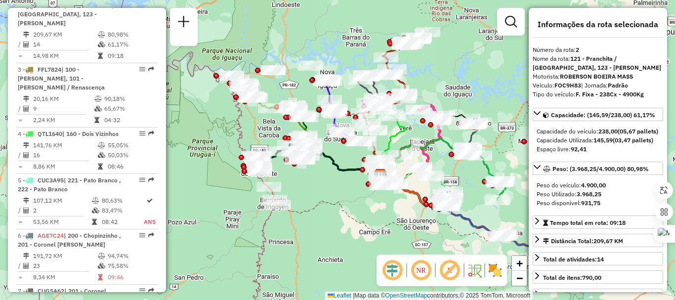
drag, startPoint x: 356, startPoint y: 23, endPoint x: 312, endPoint y: 83, distance: 74.3
click at [312, 83] on div "Janela de atendimento Grade de atendimento Capacidade Transportadoras Veículos …" at bounding box center [337, 150] width 675 height 300
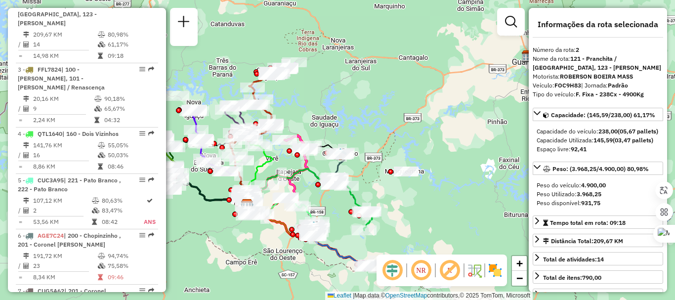
drag, startPoint x: 345, startPoint y: 108, endPoint x: 315, endPoint y: 116, distance: 31.6
click at [307, 109] on div "Janela de atendimento Grade de atendimento Capacidade Transportadoras Veículos …" at bounding box center [337, 150] width 675 height 300
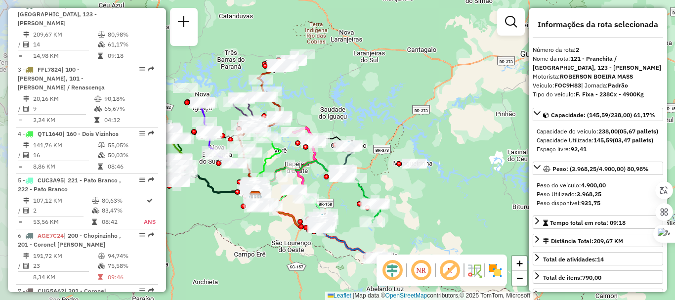
drag, startPoint x: 290, startPoint y: 102, endPoint x: 388, endPoint y: 86, distance: 99.5
click at [388, 86] on div "Janela de atendimento Grade de atendimento Capacidade Transportadoras Veículos …" at bounding box center [337, 150] width 675 height 300
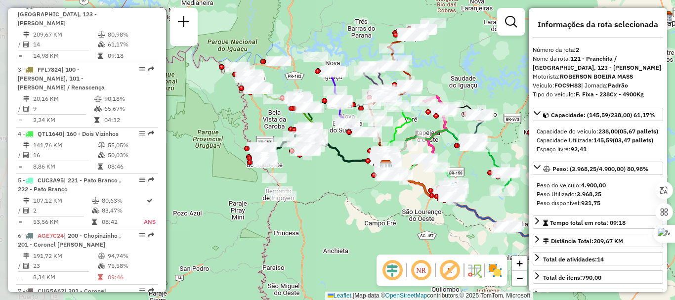
drag, startPoint x: 360, startPoint y: 87, endPoint x: 433, endPoint y: 68, distance: 75.5
click at [449, 68] on div "Janela de atendimento Grade de atendimento Capacidade Transportadoras Veículos …" at bounding box center [337, 150] width 675 height 300
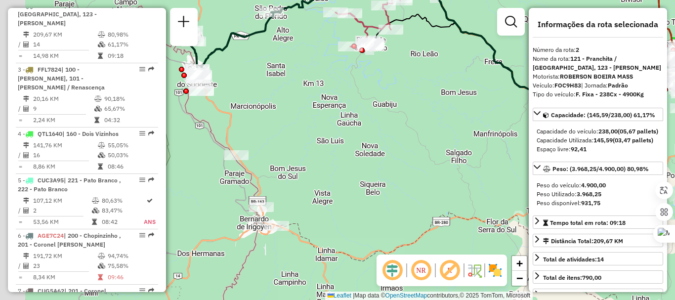
drag, startPoint x: 269, startPoint y: 195, endPoint x: 352, endPoint y: 173, distance: 85.9
click at [352, 173] on div "Janela de atendimento Grade de atendimento Capacidade Transportadoras Veículos …" at bounding box center [337, 150] width 675 height 300
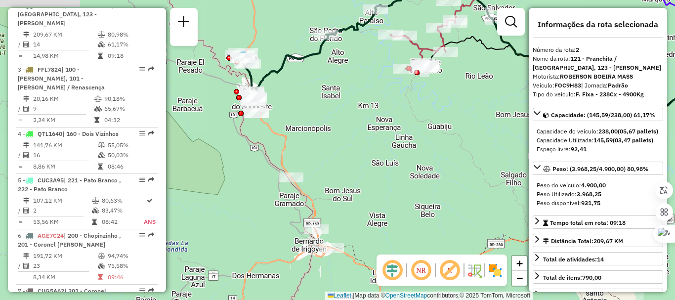
drag, startPoint x: 328, startPoint y: 146, endPoint x: 345, endPoint y: 155, distance: 19.0
click at [343, 153] on div "Janela de atendimento Grade de atendimento Capacidade Transportadoras Veículos …" at bounding box center [337, 150] width 675 height 300
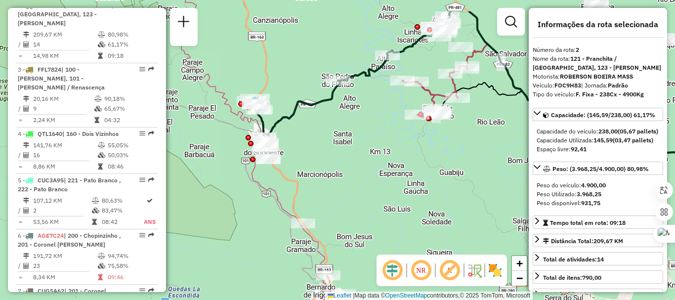
drag, startPoint x: 324, startPoint y: 130, endPoint x: 295, endPoint y: 119, distance: 30.4
click at [323, 161] on div "Janela de atendimento Grade de atendimento Capacidade Transportadoras Veículos …" at bounding box center [337, 150] width 675 height 300
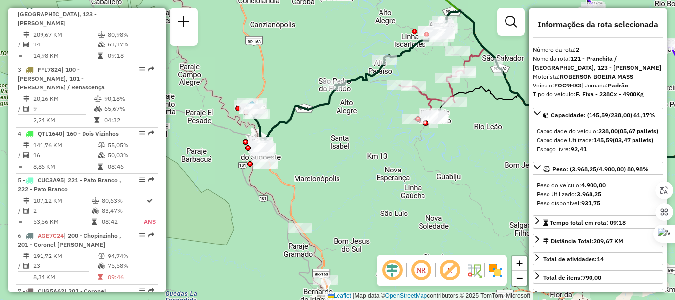
click at [309, 106] on icon at bounding box center [292, 118] width 89 height 66
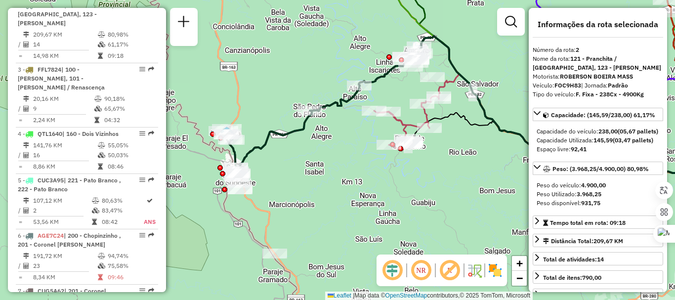
drag, startPoint x: 339, startPoint y: 132, endPoint x: 269, endPoint y: 159, distance: 74.4
click at [269, 158] on div "Janela de atendimento Grade de atendimento Capacidade Transportadoras Veículos …" at bounding box center [337, 150] width 675 height 300
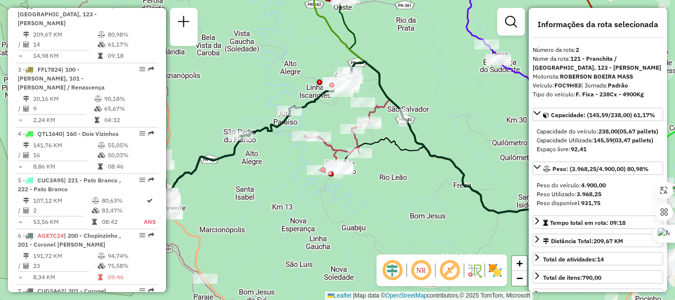
click at [409, 79] on div "Janela de atendimento Grade de atendimento Capacidade Transportadoras Veículos …" at bounding box center [337, 150] width 675 height 300
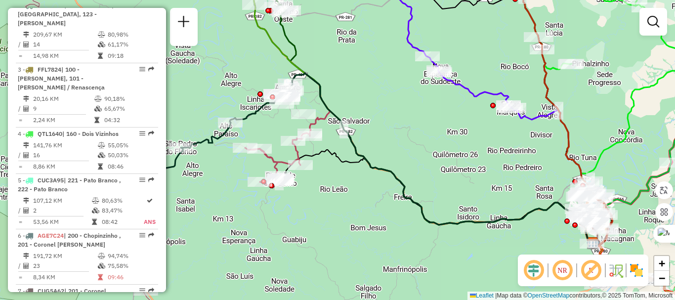
drag, startPoint x: 401, startPoint y: 79, endPoint x: 302, endPoint y: 99, distance: 101.2
click at [302, 99] on div "Janela de atendimento Grade de atendimento Capacidade Transportadoras Veículos …" at bounding box center [337, 150] width 675 height 300
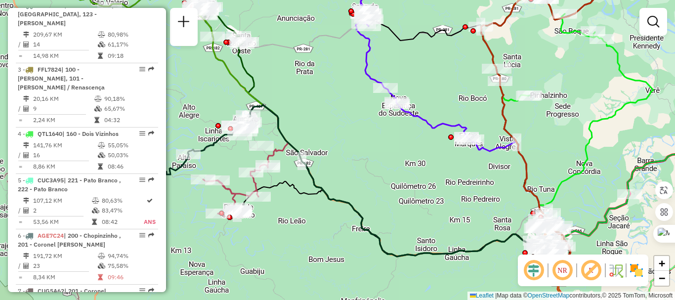
drag, startPoint x: 354, startPoint y: 73, endPoint x: 351, endPoint y: 99, distance: 26.4
click at [352, 98] on div "Janela de atendimento Grade de atendimento Capacidade Transportadoras Veículos …" at bounding box center [337, 150] width 675 height 300
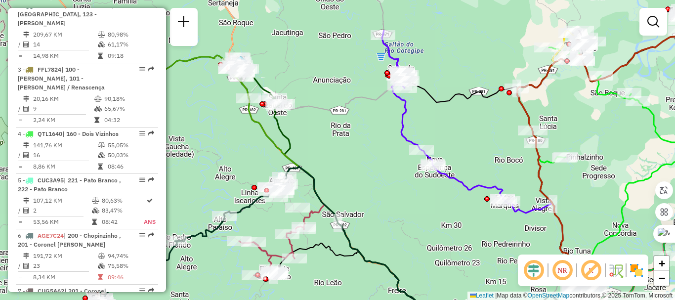
drag, startPoint x: 304, startPoint y: 67, endPoint x: 339, endPoint y: 126, distance: 68.9
click at [340, 128] on div "Janela de atendimento Grade de atendimento Capacidade Transportadoras Veículos …" at bounding box center [337, 150] width 675 height 300
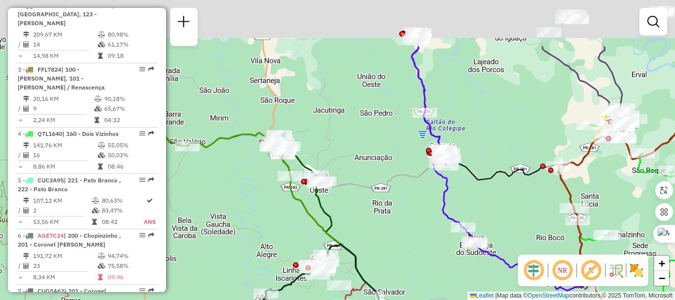
drag, startPoint x: 366, startPoint y: 122, endPoint x: 365, endPoint y: 132, distance: 10.4
click at [372, 137] on div "Janela de atendimento Grade de atendimento Capacidade Transportadoras Veículos …" at bounding box center [337, 150] width 675 height 300
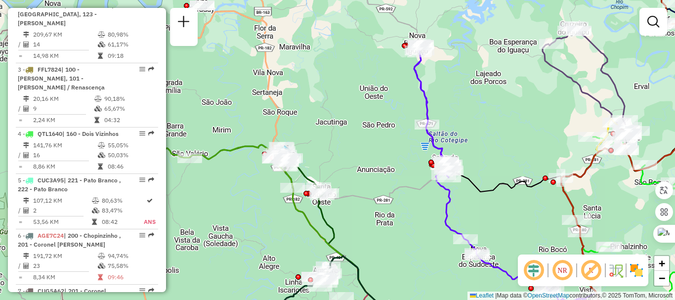
drag, startPoint x: 368, startPoint y: 95, endPoint x: 381, endPoint y: 107, distance: 17.8
click at [381, 107] on div "Janela de atendimento Grade de atendimento Capacidade Transportadoras Veículos …" at bounding box center [337, 150] width 675 height 300
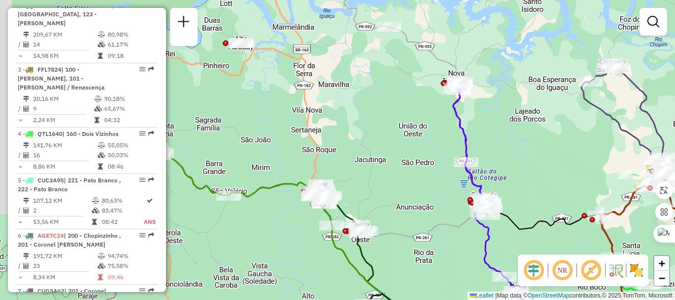
drag, startPoint x: 336, startPoint y: 107, endPoint x: 359, endPoint y: 133, distance: 34.3
click at [360, 133] on div "Janela de atendimento Grade de atendimento Capacidade Transportadoras Veículos …" at bounding box center [337, 150] width 675 height 300
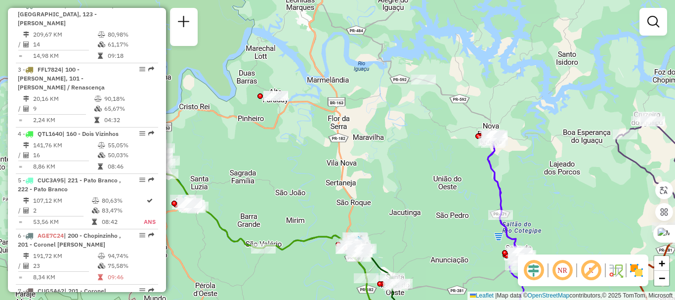
click at [505, 189] on icon at bounding box center [513, 234] width 51 height 190
select select "**********"
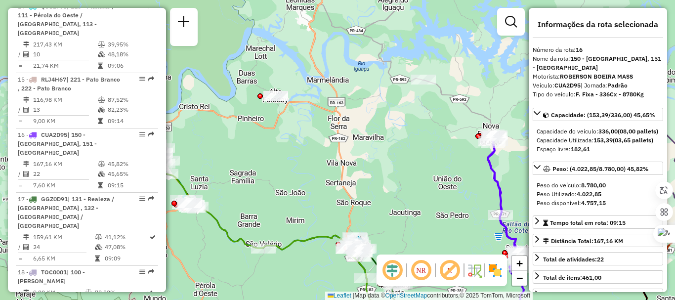
scroll to position [1253, 0]
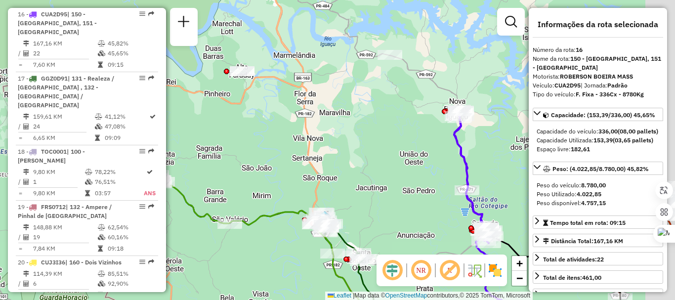
drag, startPoint x: 433, startPoint y: 168, endPoint x: 336, endPoint y: 105, distance: 115.8
click at [347, 110] on div "Janela de atendimento Grade de atendimento Capacidade Transportadoras Veículos …" at bounding box center [337, 150] width 675 height 300
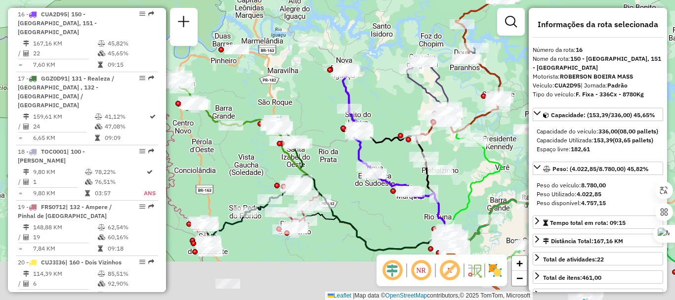
drag, startPoint x: 313, startPoint y: 119, endPoint x: 298, endPoint y: 113, distance: 16.0
click at [298, 113] on div "Janela de atendimento Grade de atendimento Capacidade Transportadoras Veículos …" at bounding box center [337, 150] width 675 height 300
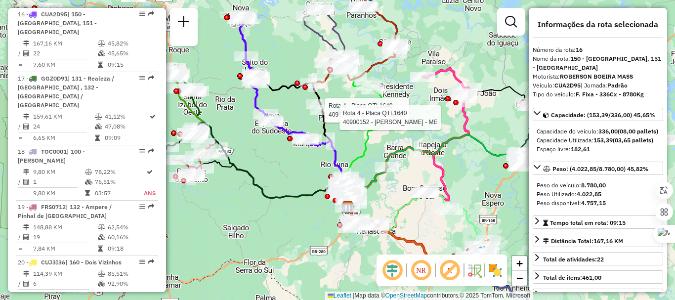
click at [375, 68] on icon at bounding box center [355, 89] width 84 height 239
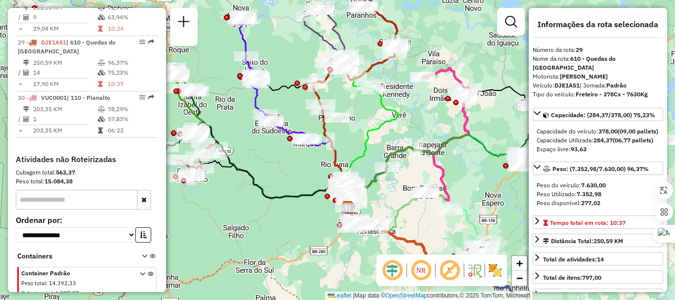
scroll to position [1998, 0]
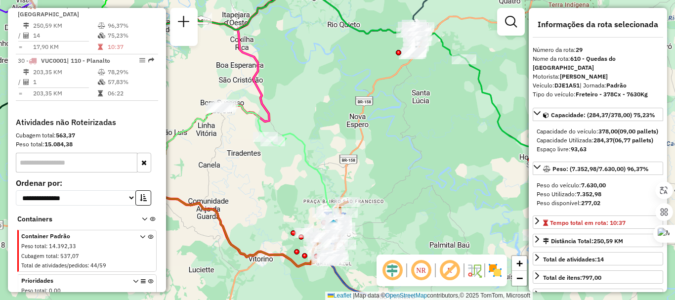
drag, startPoint x: 323, startPoint y: 106, endPoint x: 338, endPoint y: 66, distance: 42.8
click at [343, 59] on div "Janela de atendimento Grade de atendimento Capacidade Transportadoras Veículos …" at bounding box center [337, 150] width 675 height 300
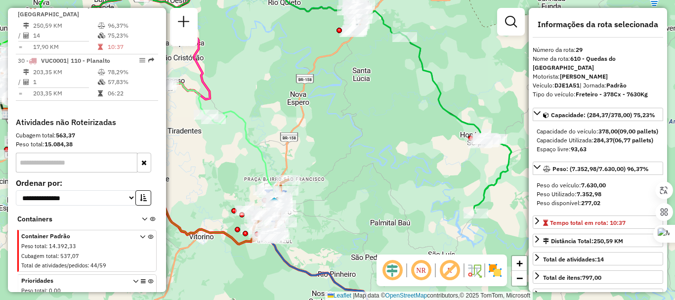
drag, startPoint x: 369, startPoint y: 127, endPoint x: 324, endPoint y: 120, distance: 46.5
click at [324, 120] on div "Janela de atendimento Grade de atendimento Capacidade Transportadoras Veículos …" at bounding box center [337, 150] width 675 height 300
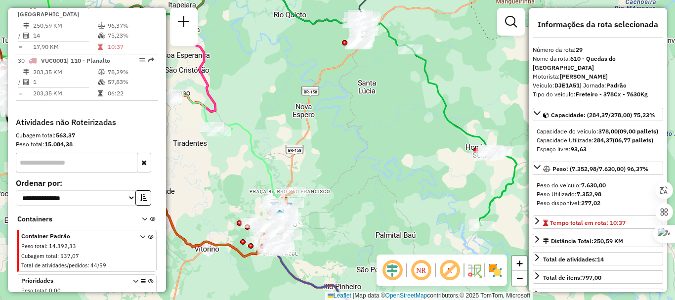
drag, startPoint x: 365, startPoint y: 134, endPoint x: 370, endPoint y: 148, distance: 14.7
click at [370, 148] on div "Janela de atendimento Grade de atendimento Capacidade Transportadoras Veículos …" at bounding box center [337, 150] width 675 height 300
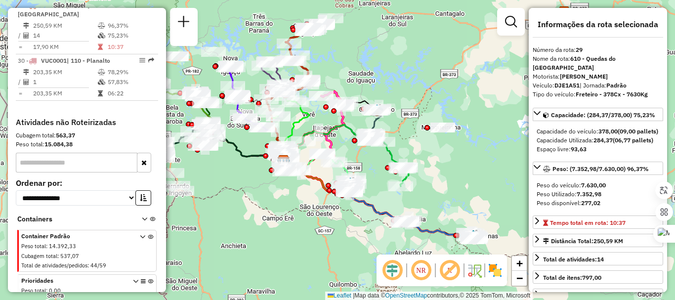
drag, startPoint x: 375, startPoint y: 49, endPoint x: 365, endPoint y: 146, distance: 97.4
click at [367, 148] on div "Rota 6 - Placa AGE7C24 40917833 - VILMA BOLZANI Janela de atendimento Grade de …" at bounding box center [337, 150] width 675 height 300
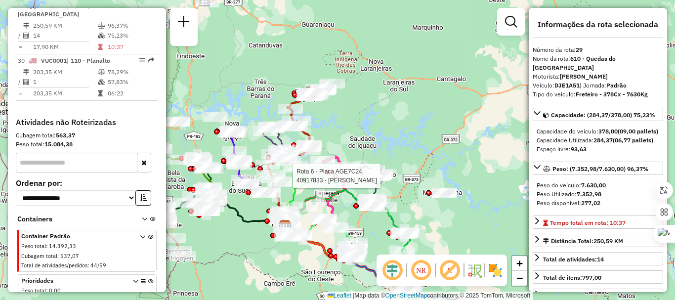
drag, startPoint x: 366, startPoint y: 97, endPoint x: 370, endPoint y: 107, distance: 10.8
click at [370, 107] on div "Rota 6 - Placa AGE7C24 40917833 - VILMA BOLZANI Janela de atendimento Grade de …" at bounding box center [337, 150] width 675 height 300
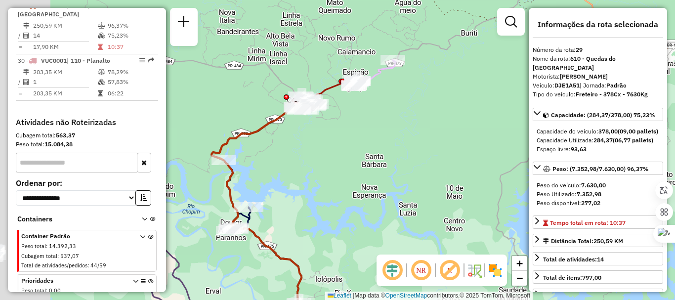
drag, startPoint x: 308, startPoint y: 109, endPoint x: 357, endPoint y: 116, distance: 49.5
click at [395, 103] on div "Rota 6 - Placa AGE7C24 40917833 - VILMA BOLZANI Janela de atendimento Grade de …" at bounding box center [337, 150] width 675 height 300
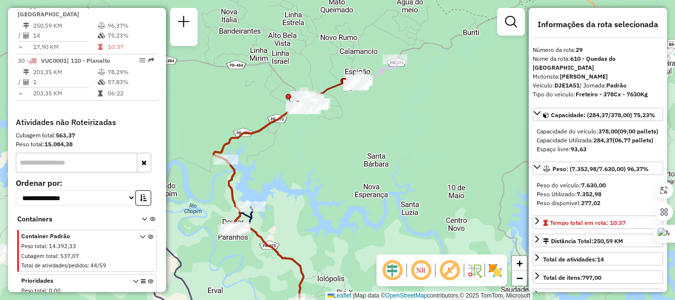
click at [265, 125] on icon at bounding box center [259, 215] width 93 height 228
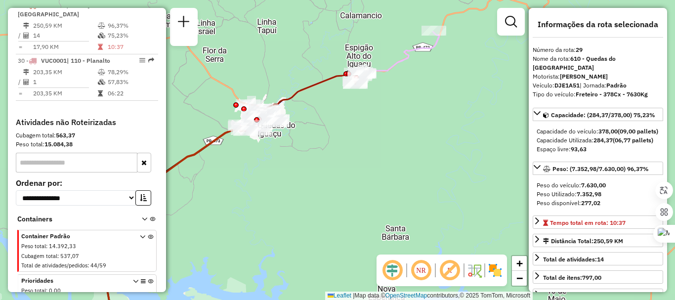
click at [397, 67] on icon at bounding box center [339, 81] width 199 height 99
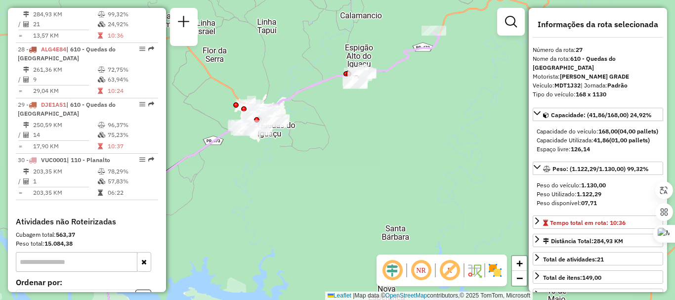
scroll to position [1888, 0]
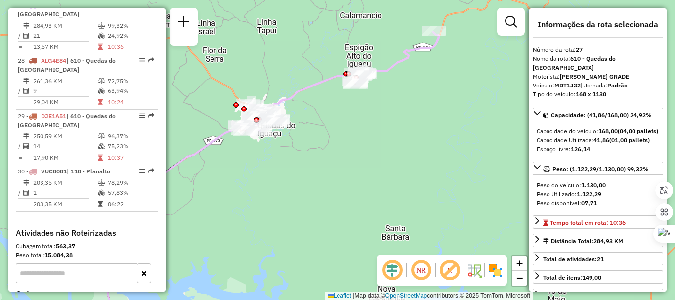
click at [298, 96] on icon at bounding box center [339, 81] width 199 height 99
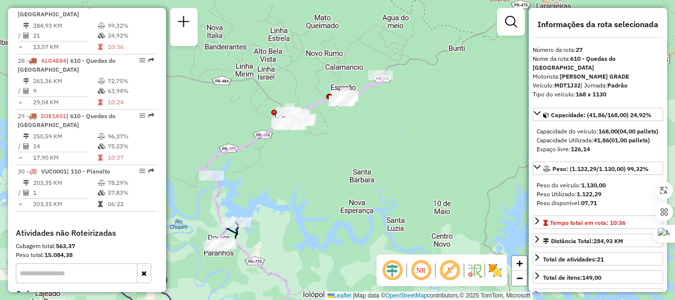
drag, startPoint x: 326, startPoint y: 133, endPoint x: 343, endPoint y: 146, distance: 21.5
click at [343, 146] on div "Janela de atendimento Grade de atendimento Capacidade Transportadoras Veículos …" at bounding box center [337, 150] width 675 height 300
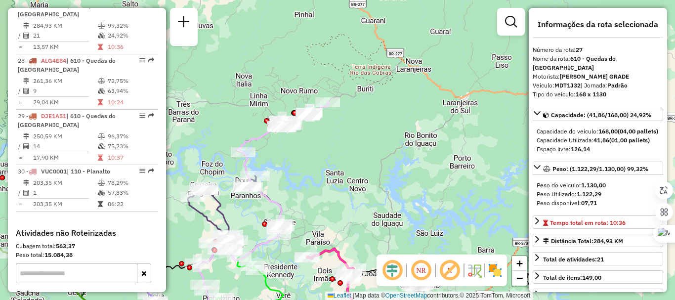
drag, startPoint x: 292, startPoint y: 188, endPoint x: 291, endPoint y: 97, distance: 90.9
click at [288, 102] on div "Janela de atendimento Grade de atendimento Capacidade Transportadoras Veículos …" at bounding box center [337, 150] width 675 height 300
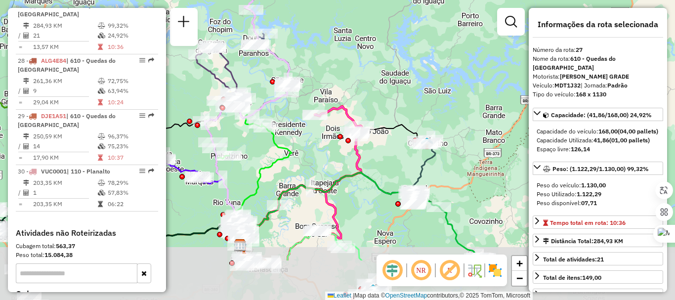
drag, startPoint x: 349, startPoint y: 106, endPoint x: 354, endPoint y: 88, distance: 18.5
click at [354, 88] on div "Janela de atendimento Grade de atendimento Capacidade Transportadoras Veículos …" at bounding box center [337, 150] width 675 height 300
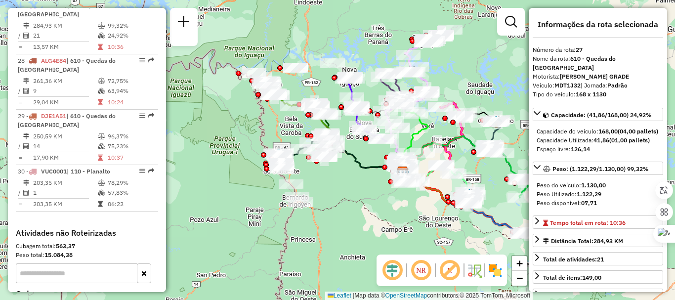
drag, startPoint x: 256, startPoint y: 204, endPoint x: 340, endPoint y: 185, distance: 86.2
click at [340, 185] on div "Janela de atendimento Grade de atendimento Capacidade Transportadoras Veículos …" at bounding box center [337, 150] width 675 height 300
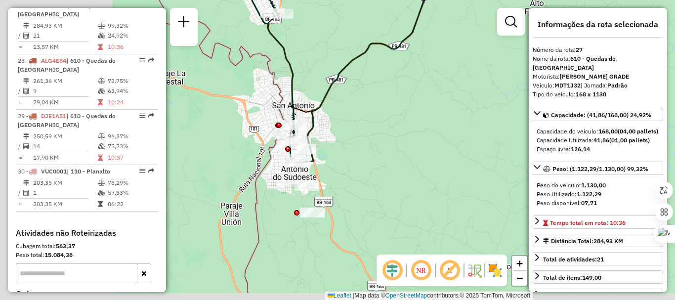
drag, startPoint x: 355, startPoint y: 172, endPoint x: 374, endPoint y: 163, distance: 21.6
click at [378, 164] on div "Janela de atendimento Grade de atendimento Capacidade Transportadoras Veículos …" at bounding box center [337, 150] width 675 height 300
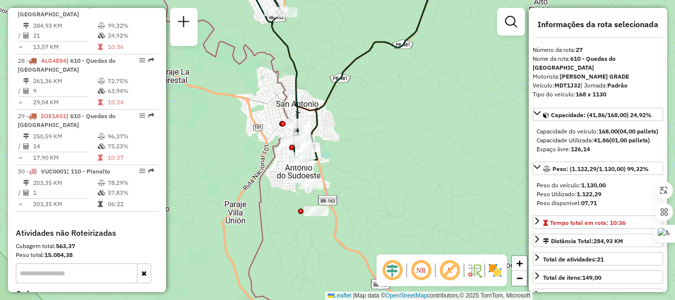
click at [316, 121] on icon at bounding box center [407, 65] width 321 height 191
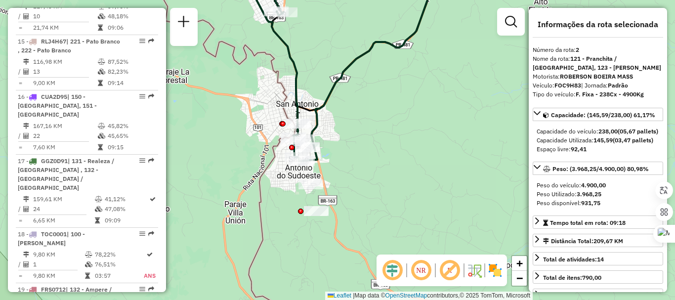
scroll to position [451, 0]
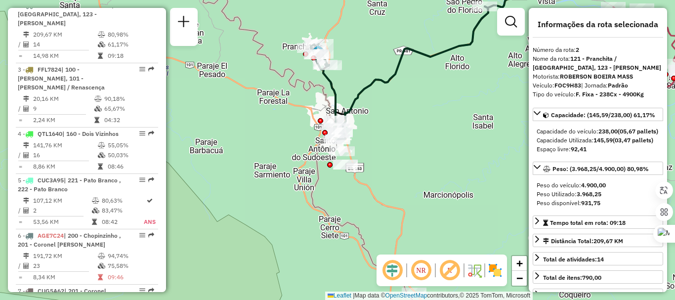
drag, startPoint x: 389, startPoint y: 97, endPoint x: 378, endPoint y: 138, distance: 41.9
click at [378, 137] on div "Janela de atendimento Grade de atendimento Capacidade Transportadoras Veículos …" at bounding box center [337, 150] width 675 height 300
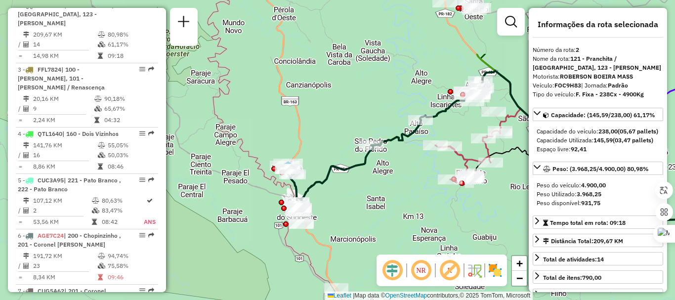
drag, startPoint x: 361, startPoint y: 80, endPoint x: 319, endPoint y: 166, distance: 96.1
click at [319, 166] on div "Janela de atendimento Grade de atendimento Capacidade Transportadoras Veículos …" at bounding box center [337, 150] width 675 height 300
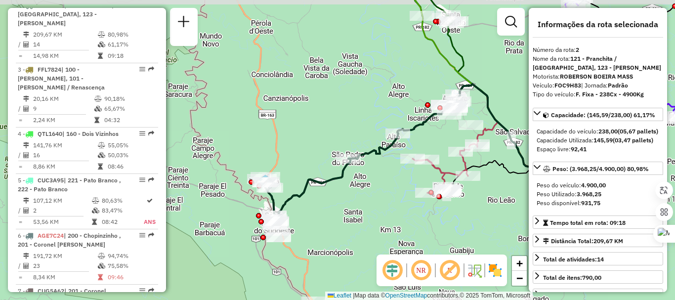
drag, startPoint x: 348, startPoint y: 92, endPoint x: 328, endPoint y: 102, distance: 22.3
click at [328, 102] on div "Janela de atendimento Grade de atendimento Capacidade Transportadoras Veículos …" at bounding box center [337, 150] width 675 height 300
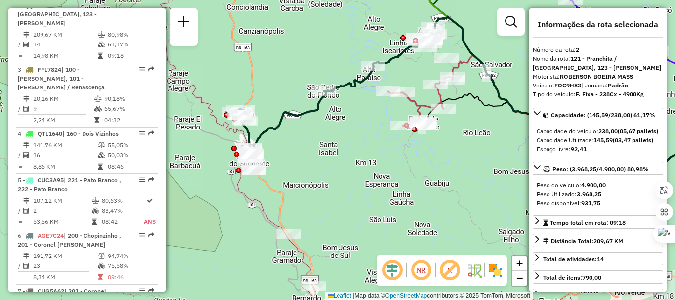
drag, startPoint x: 295, startPoint y: 173, endPoint x: 286, endPoint y: 152, distance: 23.7
click at [286, 153] on div "Janela de atendimento Grade de atendimento Capacidade Transportadoras Veículos …" at bounding box center [337, 150] width 675 height 300
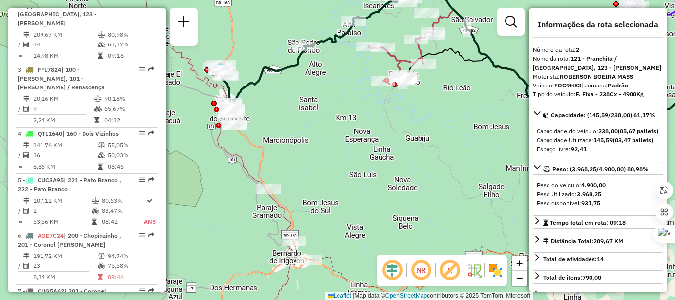
drag, startPoint x: 310, startPoint y: 191, endPoint x: 291, endPoint y: 139, distance: 55.6
click at [291, 139] on div "Janela de atendimento Grade de atendimento Capacidade Transportadoras Veículos …" at bounding box center [337, 150] width 675 height 300
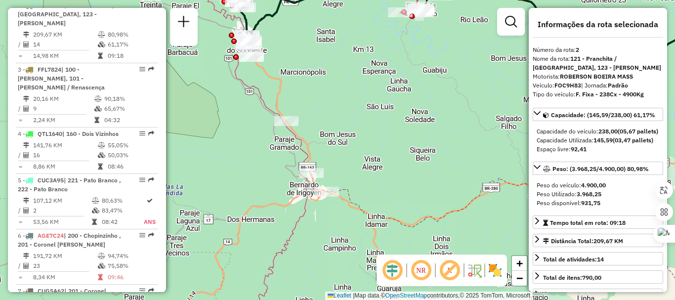
drag, startPoint x: 300, startPoint y: 116, endPoint x: 241, endPoint y: 179, distance: 86.3
click at [241, 179] on div "Janela de atendimento Grade de atendimento Capacidade Transportadoras Veículos …" at bounding box center [337, 150] width 675 height 300
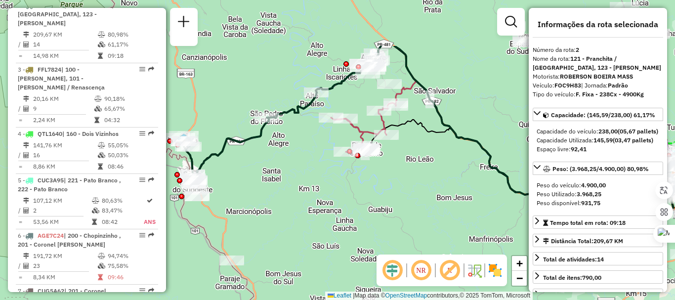
drag, startPoint x: 284, startPoint y: 133, endPoint x: 288, endPoint y: 210, distance: 77.2
click at [288, 210] on div "Janela de atendimento Grade de atendimento Capacidade Transportadoras Veículos …" at bounding box center [337, 150] width 675 height 300
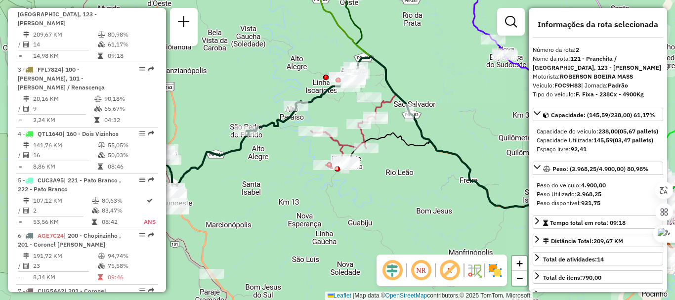
drag, startPoint x: 293, startPoint y: 213, endPoint x: 271, endPoint y: 232, distance: 29.4
click at [271, 232] on div "Janela de atendimento Grade de atendimento Capacidade Transportadoras Veículos …" at bounding box center [337, 150] width 675 height 300
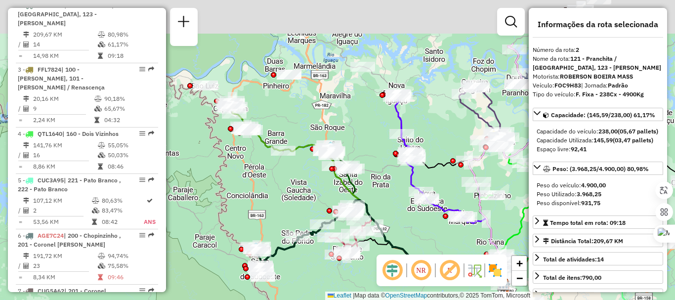
drag, startPoint x: 367, startPoint y: 162, endPoint x: 372, endPoint y: 200, distance: 38.4
click at [372, 200] on div "Janela de atendimento Grade de atendimento Capacidade Transportadoras Veículos …" at bounding box center [337, 150] width 675 height 300
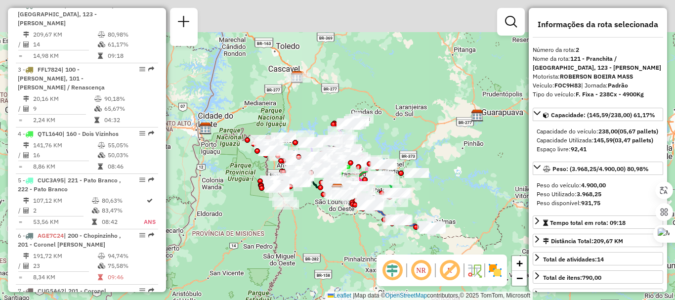
drag, startPoint x: 315, startPoint y: 68, endPoint x: 304, endPoint y: 99, distance: 32.3
click at [313, 109] on div "Janela de atendimento Grade de atendimento Capacidade Transportadoras Veículos …" at bounding box center [337, 150] width 675 height 300
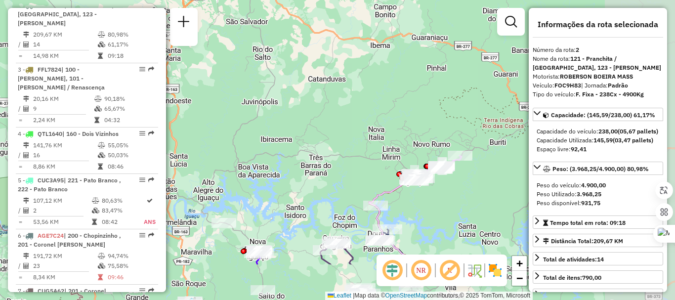
click at [244, 67] on div "Janela de atendimento Grade de atendimento Capacidade Transportadoras Veículos …" at bounding box center [337, 150] width 675 height 300
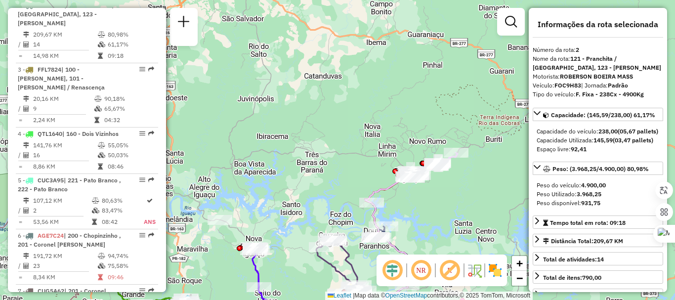
drag, startPoint x: 285, startPoint y: 87, endPoint x: 282, endPoint y: 82, distance: 6.0
click at [282, 82] on div "Janela de atendimento Grade de atendimento Capacidade Transportadoras Veículos …" at bounding box center [337, 150] width 675 height 300
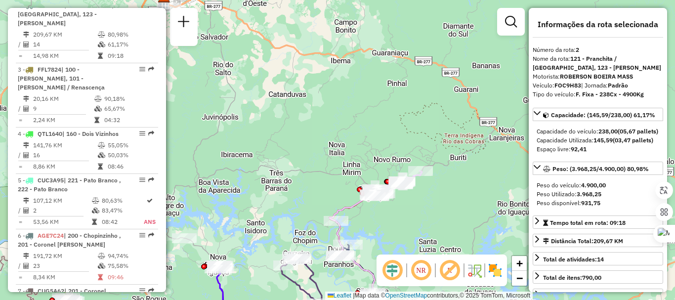
drag, startPoint x: 333, startPoint y: 108, endPoint x: 362, endPoint y: 153, distance: 53.7
click at [362, 153] on div "Janela de atendimento Grade de atendimento Capacidade Transportadoras Veículos …" at bounding box center [337, 150] width 675 height 300
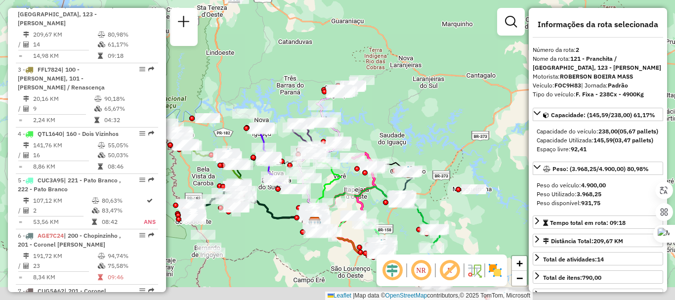
drag, startPoint x: 280, startPoint y: 108, endPoint x: 283, endPoint y: 44, distance: 63.8
click at [283, 44] on div "Janela de atendimento Grade de atendimento Capacidade Transportadoras Veículos …" at bounding box center [337, 150] width 675 height 300
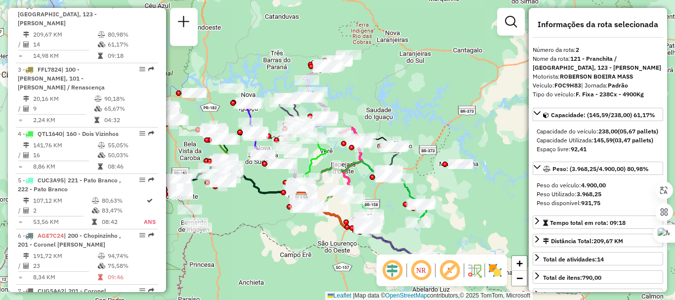
drag, startPoint x: 275, startPoint y: 90, endPoint x: 252, endPoint y: 54, distance: 42.2
click at [253, 54] on div "Janela de atendimento Grade de atendimento Capacidade Transportadoras Veículos …" at bounding box center [337, 150] width 675 height 300
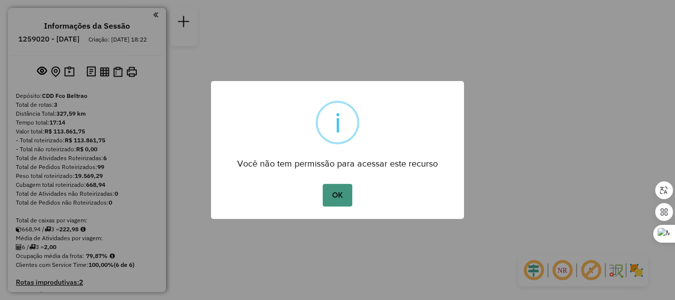
click at [338, 190] on button "OK" at bounding box center [337, 195] width 29 height 23
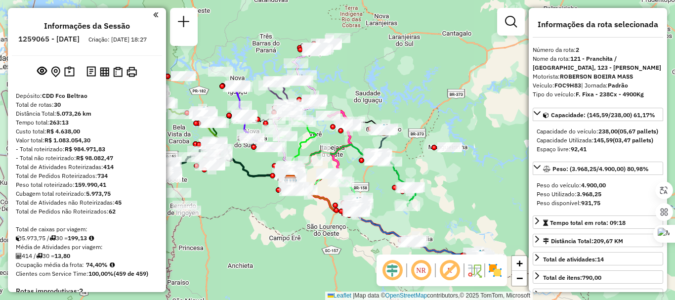
select select "**********"
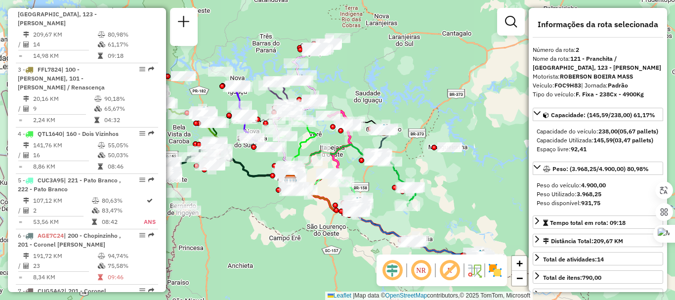
click at [439, 72] on div "Rota 11 - Placa GBA6F84 40914066 - COOPERATIVA AGRICOLA Janela de atendimento G…" at bounding box center [337, 150] width 675 height 300
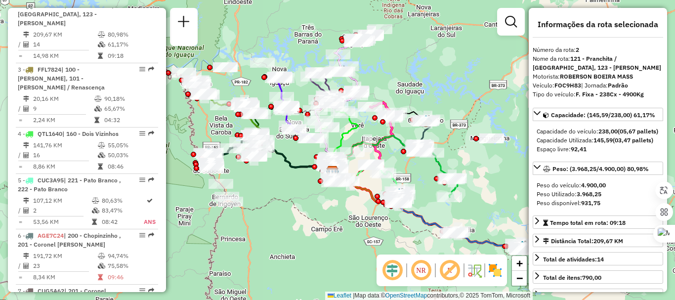
drag, startPoint x: 265, startPoint y: 207, endPoint x: 303, endPoint y: 214, distance: 38.3
click at [303, 214] on div "Janela de atendimento Grade de atendimento Capacidade Transportadoras Veículos …" at bounding box center [337, 150] width 675 height 300
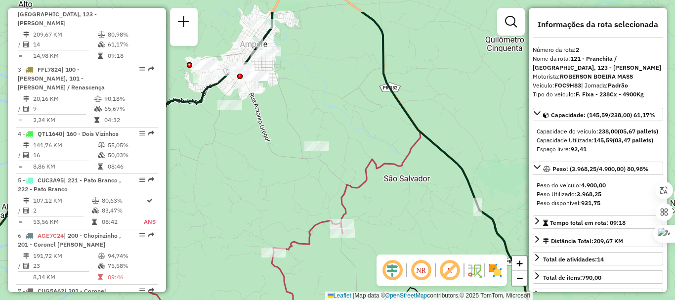
drag, startPoint x: 271, startPoint y: 141, endPoint x: 277, endPoint y: 144, distance: 6.4
click at [277, 144] on div "Janela de atendimento Grade de atendimento Capacidade Transportadoras Veículos …" at bounding box center [337, 150] width 675 height 300
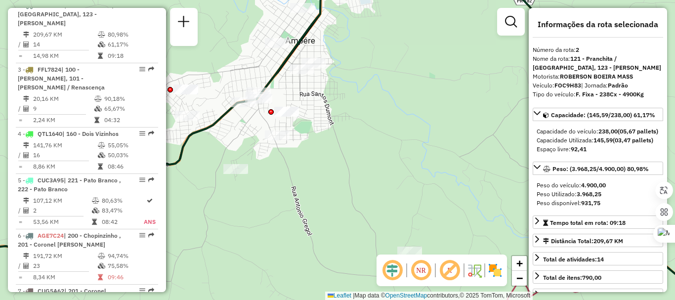
click at [272, 73] on icon at bounding box center [323, 150] width 782 height 360
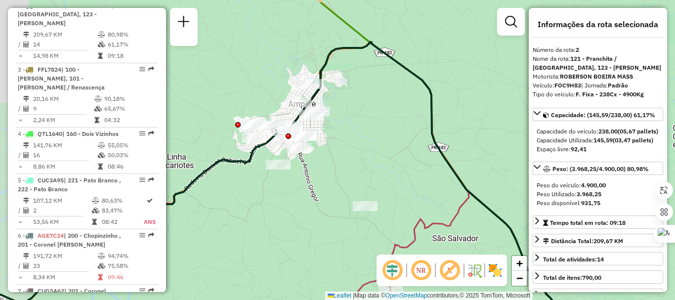
drag, startPoint x: 341, startPoint y: 91, endPoint x: 342, endPoint y: 116, distance: 25.2
click at [345, 136] on div "Janela de atendimento Grade de atendimento Capacidade Transportadoras Veículos …" at bounding box center [337, 150] width 675 height 300
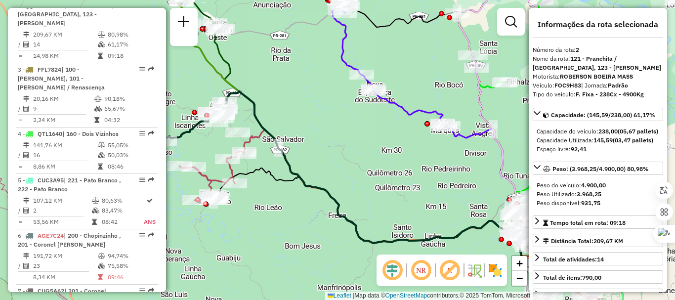
drag, startPoint x: 424, startPoint y: 82, endPoint x: 285, endPoint y: 80, distance: 139.3
click at [285, 80] on div "Janela de atendimento Grade de atendimento Capacidade Transportadoras Veículos …" at bounding box center [337, 150] width 675 height 300
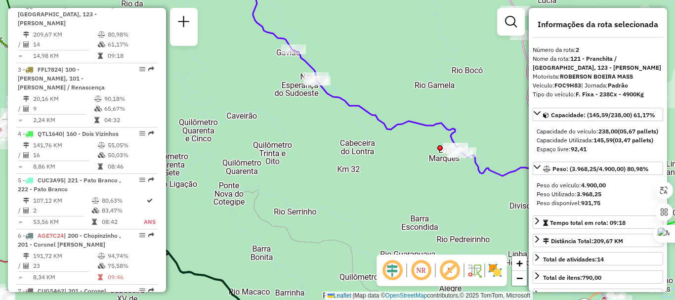
drag, startPoint x: 299, startPoint y: 115, endPoint x: 294, endPoint y: 130, distance: 15.6
click at [300, 149] on div "Janela de atendimento Grade de atendimento Capacidade Transportadoras Veículos …" at bounding box center [337, 150] width 675 height 300
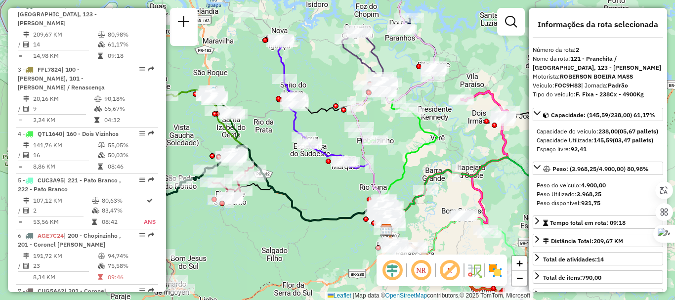
drag, startPoint x: 268, startPoint y: 125, endPoint x: 286, endPoint y: 159, distance: 38.5
click at [287, 159] on div "Janela de atendimento Grade de atendimento Capacidade Transportadoras Veículos …" at bounding box center [337, 150] width 675 height 300
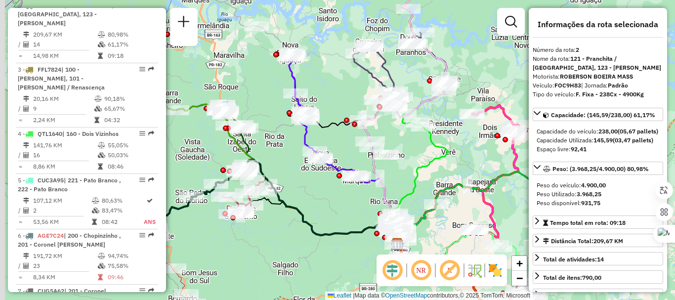
drag, startPoint x: 274, startPoint y: 88, endPoint x: 285, endPoint y: 103, distance: 18.4
click at [285, 103] on div "Janela de atendimento Grade de atendimento Capacidade Transportadoras Veículos …" at bounding box center [337, 150] width 675 height 300
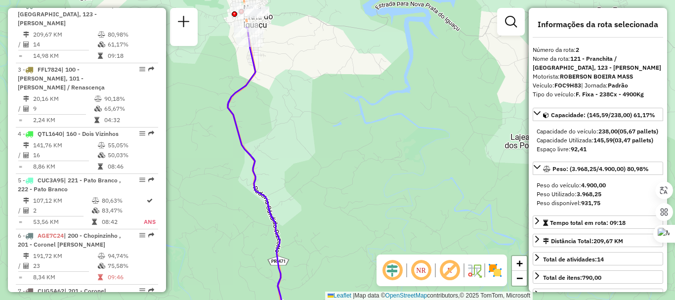
click at [257, 75] on icon at bounding box center [255, 179] width 55 height 302
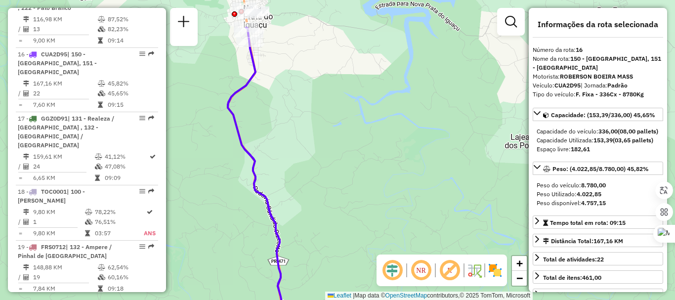
scroll to position [1253, 0]
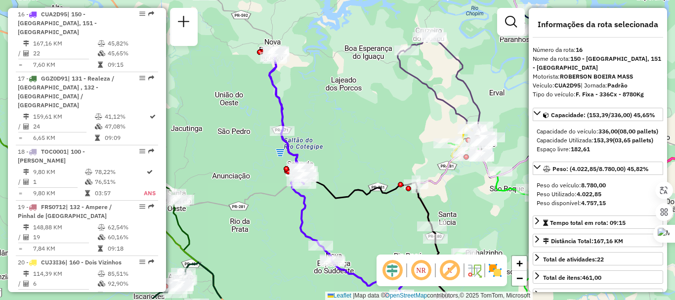
drag, startPoint x: 344, startPoint y: 154, endPoint x: 329, endPoint y: 130, distance: 28.0
click at [330, 122] on div "Janela de atendimento Grade de atendimento Capacidade Transportadoras Veículos …" at bounding box center [337, 150] width 675 height 300
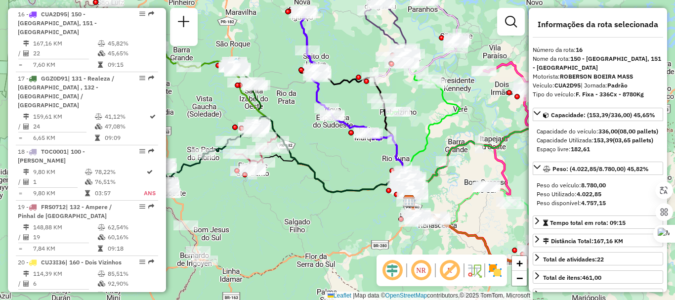
drag, startPoint x: 318, startPoint y: 185, endPoint x: 300, endPoint y: 129, distance: 58.6
click at [300, 130] on div "Janela de atendimento Grade de atendimento Capacidade Transportadoras Veículos …" at bounding box center [337, 150] width 675 height 300
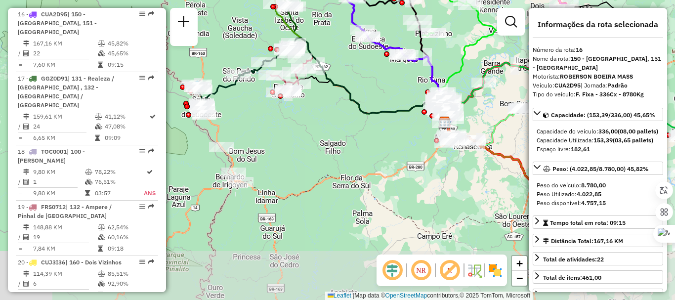
drag, startPoint x: 326, startPoint y: 201, endPoint x: 372, endPoint y: 135, distance: 79.9
click at [376, 135] on div "Janela de atendimento Grade de atendimento Capacidade Transportadoras Veículos …" at bounding box center [337, 150] width 675 height 300
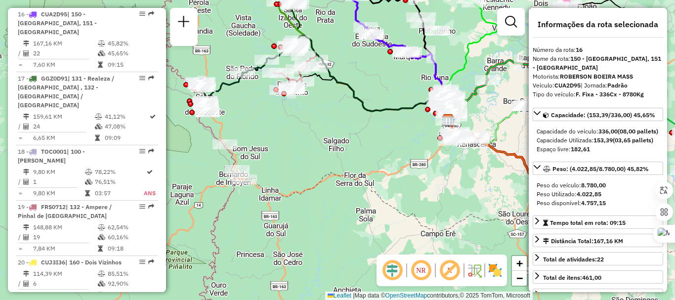
drag, startPoint x: 374, startPoint y: 173, endPoint x: 410, endPoint y: 178, distance: 36.4
click at [416, 178] on div "Janela de atendimento Grade de atendimento Capacidade Transportadoras Veículos …" at bounding box center [337, 150] width 675 height 300
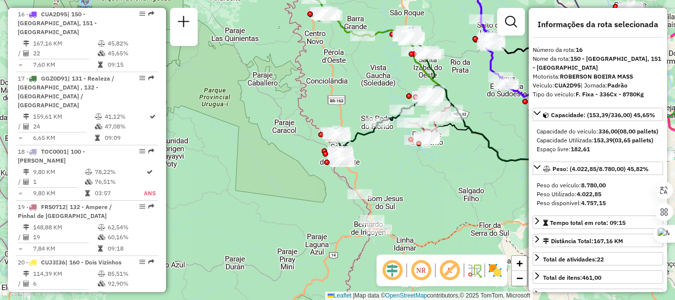
click at [390, 192] on div "Janela de atendimento Grade de atendimento Capacidade Transportadoras Veículos …" at bounding box center [337, 150] width 675 height 300
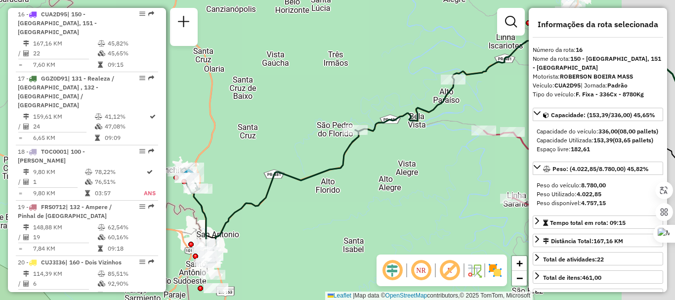
drag, startPoint x: 280, startPoint y: 231, endPoint x: 267, endPoint y: 170, distance: 62.1
click at [264, 229] on div "Janela de atendimento Grade de atendimento Capacidade Transportadoras Veículos …" at bounding box center [337, 150] width 675 height 300
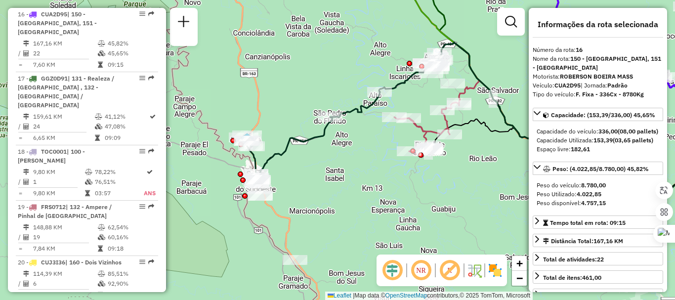
drag, startPoint x: 354, startPoint y: 74, endPoint x: 313, endPoint y: 86, distance: 42.2
click at [312, 86] on div "Janela de atendimento Grade de atendimento Capacidade Transportadoras Veículos …" at bounding box center [337, 150] width 675 height 300
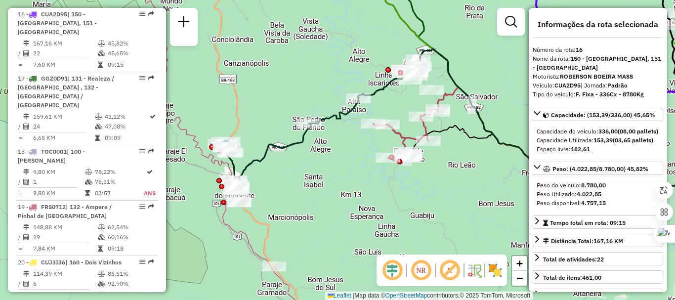
click at [298, 142] on icon at bounding box center [266, 156] width 89 height 66
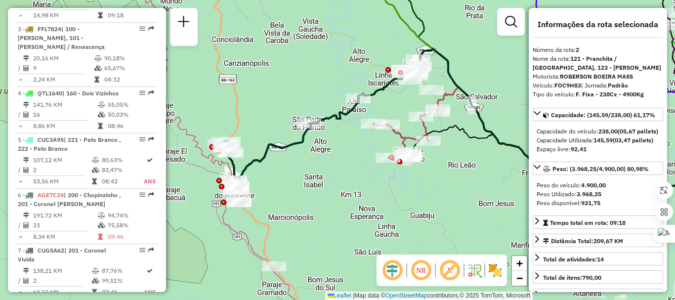
scroll to position [451, 0]
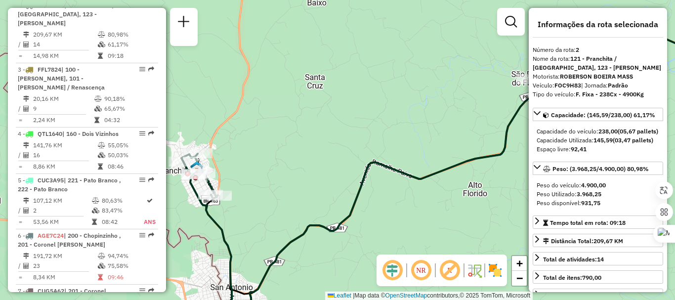
drag, startPoint x: 280, startPoint y: 146, endPoint x: 313, endPoint y: 112, distance: 48.2
click at [313, 112] on div "Janela de atendimento Grade de atendimento Capacidade Transportadoras Veículos …" at bounding box center [337, 150] width 675 height 300
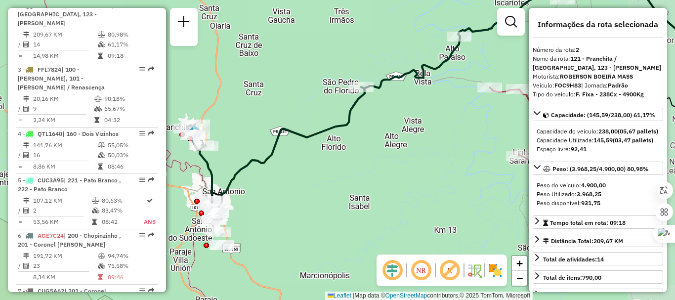
drag, startPoint x: 321, startPoint y: 124, endPoint x: 255, endPoint y: 125, distance: 66.2
click at [255, 125] on div "Janela de atendimento Grade de atendimento Capacidade Transportadoras Veículos …" at bounding box center [337, 150] width 675 height 300
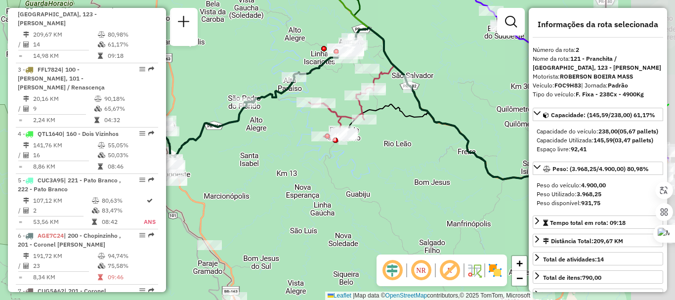
drag, startPoint x: 364, startPoint y: 155, endPoint x: 279, endPoint y: 174, distance: 87.1
click at [280, 173] on div "Janela de atendimento Grade de atendimento Capacidade Transportadoras Veículos …" at bounding box center [337, 150] width 675 height 300
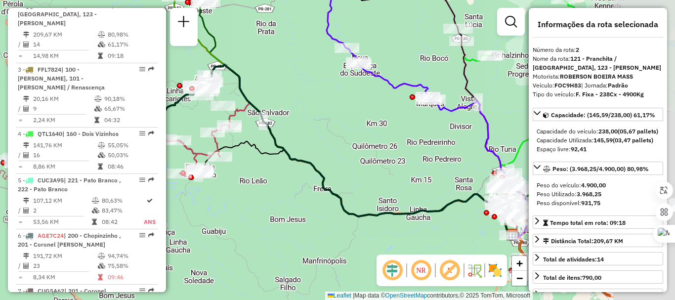
drag, startPoint x: 458, startPoint y: 54, endPoint x: 318, endPoint y: 81, distance: 143.3
click at [324, 78] on div "Janela de atendimento Grade de atendimento Capacidade Transportadoras Veículos …" at bounding box center [337, 150] width 675 height 300
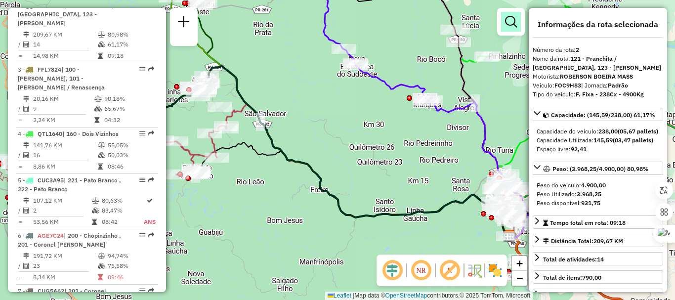
click at [516, 26] on em at bounding box center [511, 22] width 12 height 12
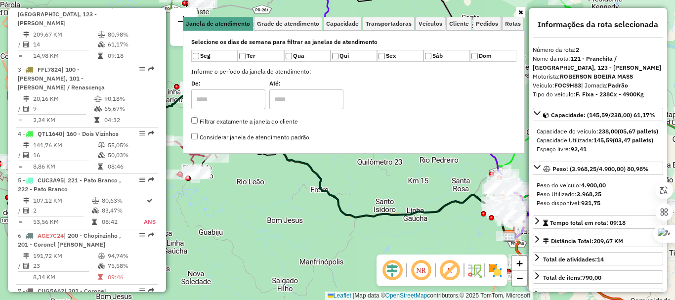
click at [205, 216] on div "Janela de atendimento Grade de atendimento Capacidade Transportadoras Veículos …" at bounding box center [337, 150] width 675 height 300
